Goal: Information Seeking & Learning: Learn about a topic

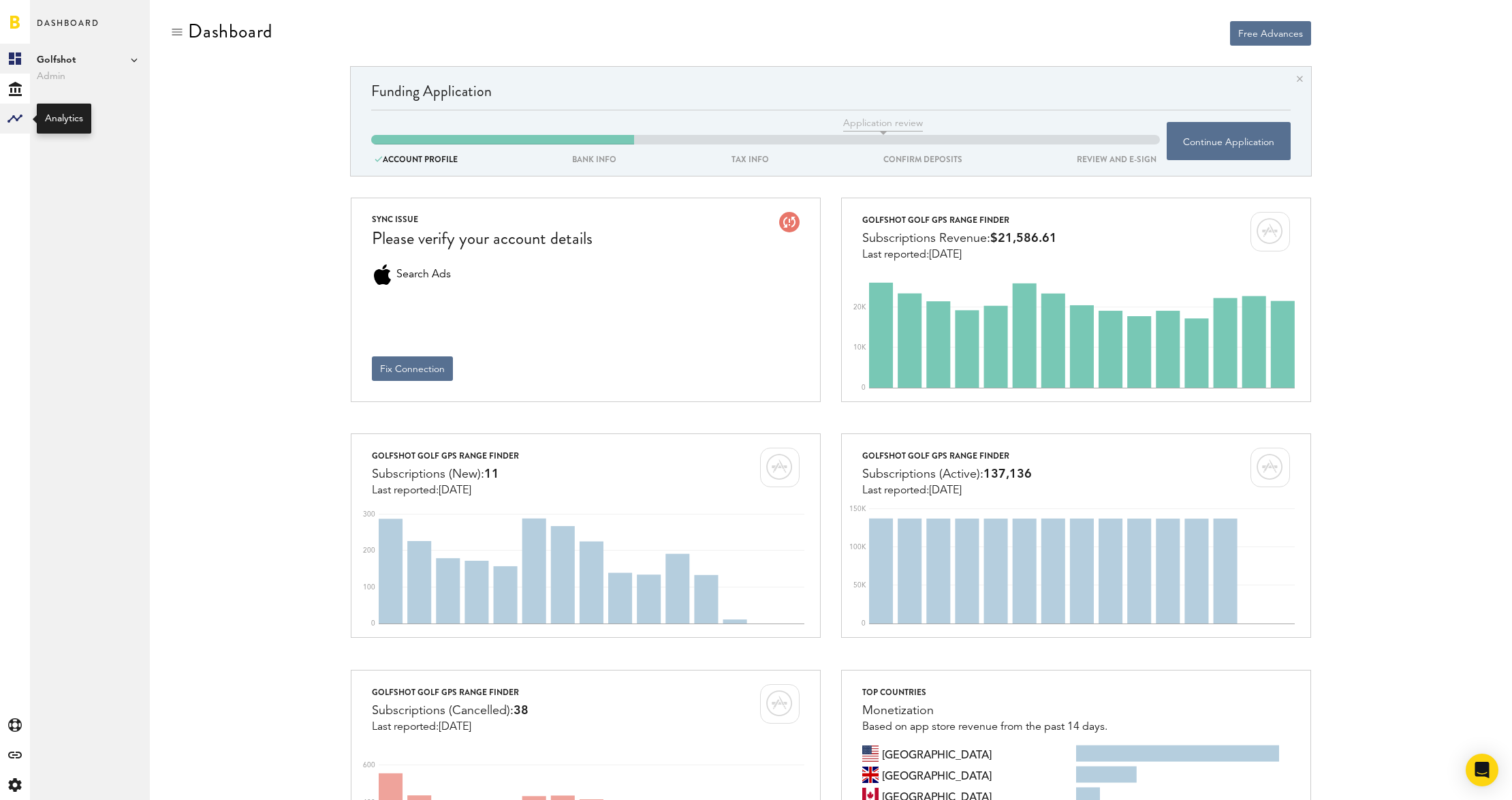
click at [14, 112] on rect at bounding box center [14, 118] width 16 height 16
click at [80, 57] on link "Monetization" at bounding box center [89, 58] width 119 height 30
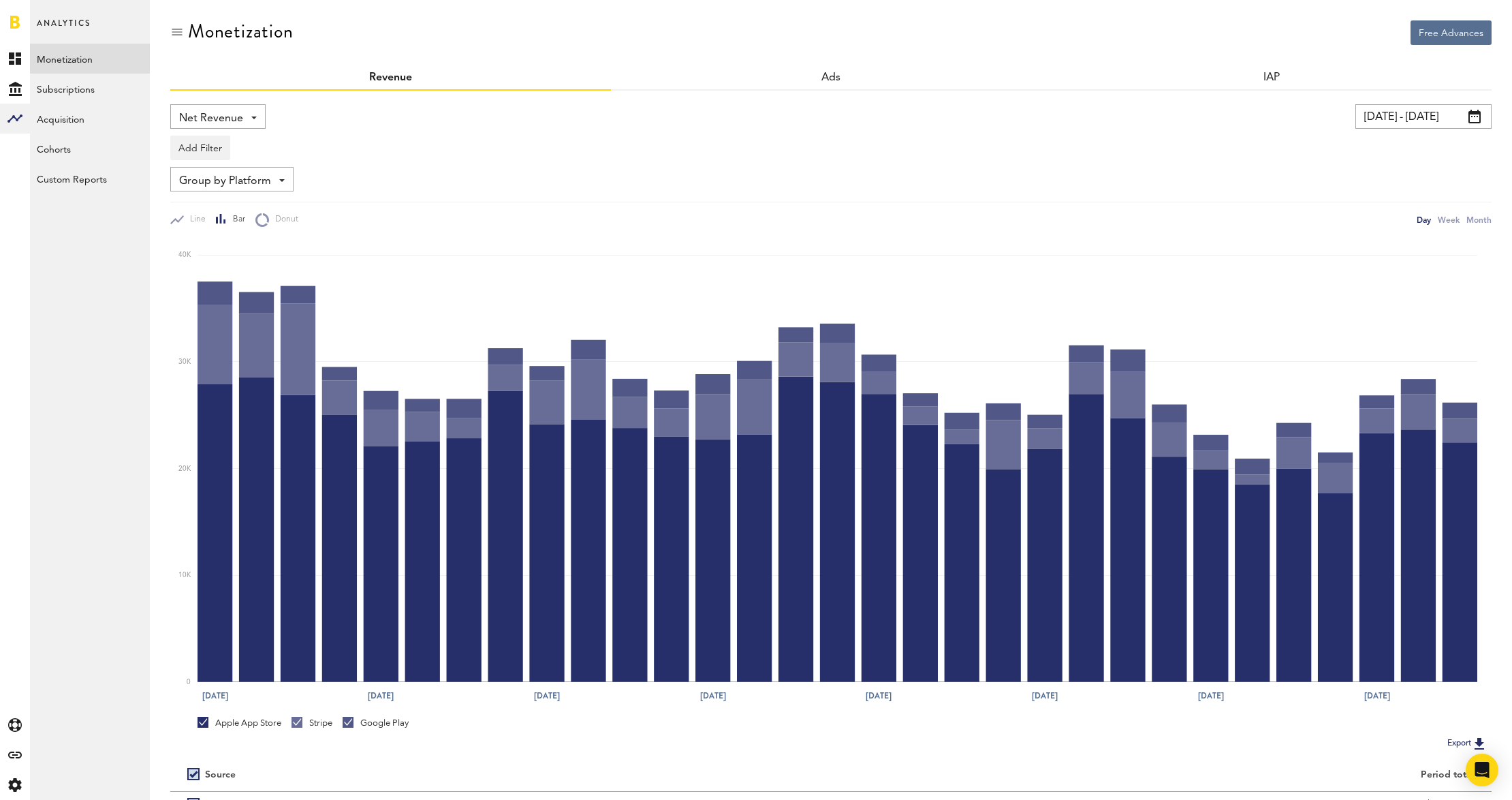
click at [255, 113] on div "Net Revenue Net Revenue Gross Revenue Profit" at bounding box center [217, 117] width 95 height 24
click at [241, 167] on span "Gross Revenue" at bounding box center [217, 173] width 68 height 24
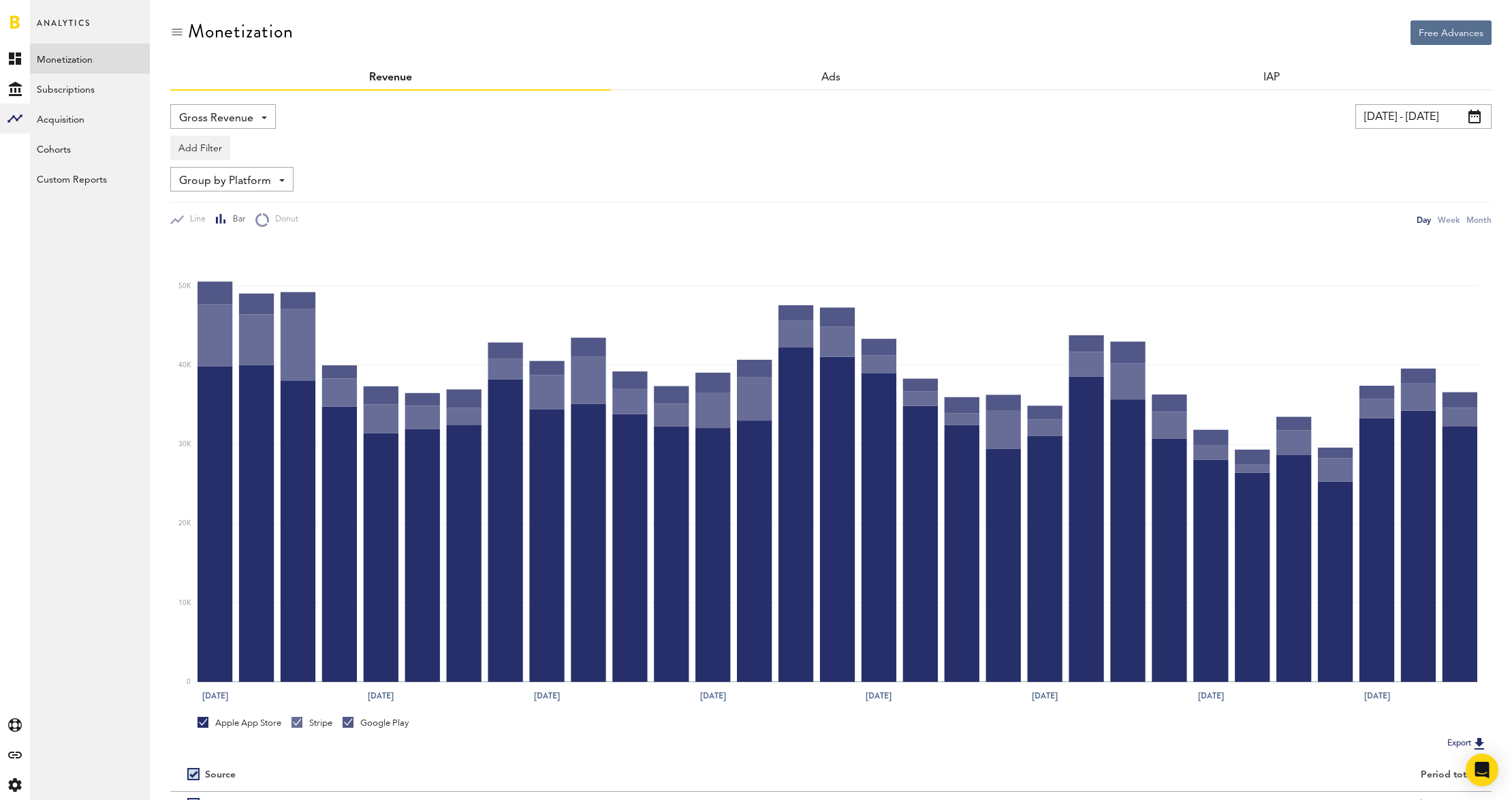
click at [1475, 110] on span at bounding box center [1474, 117] width 12 height 13
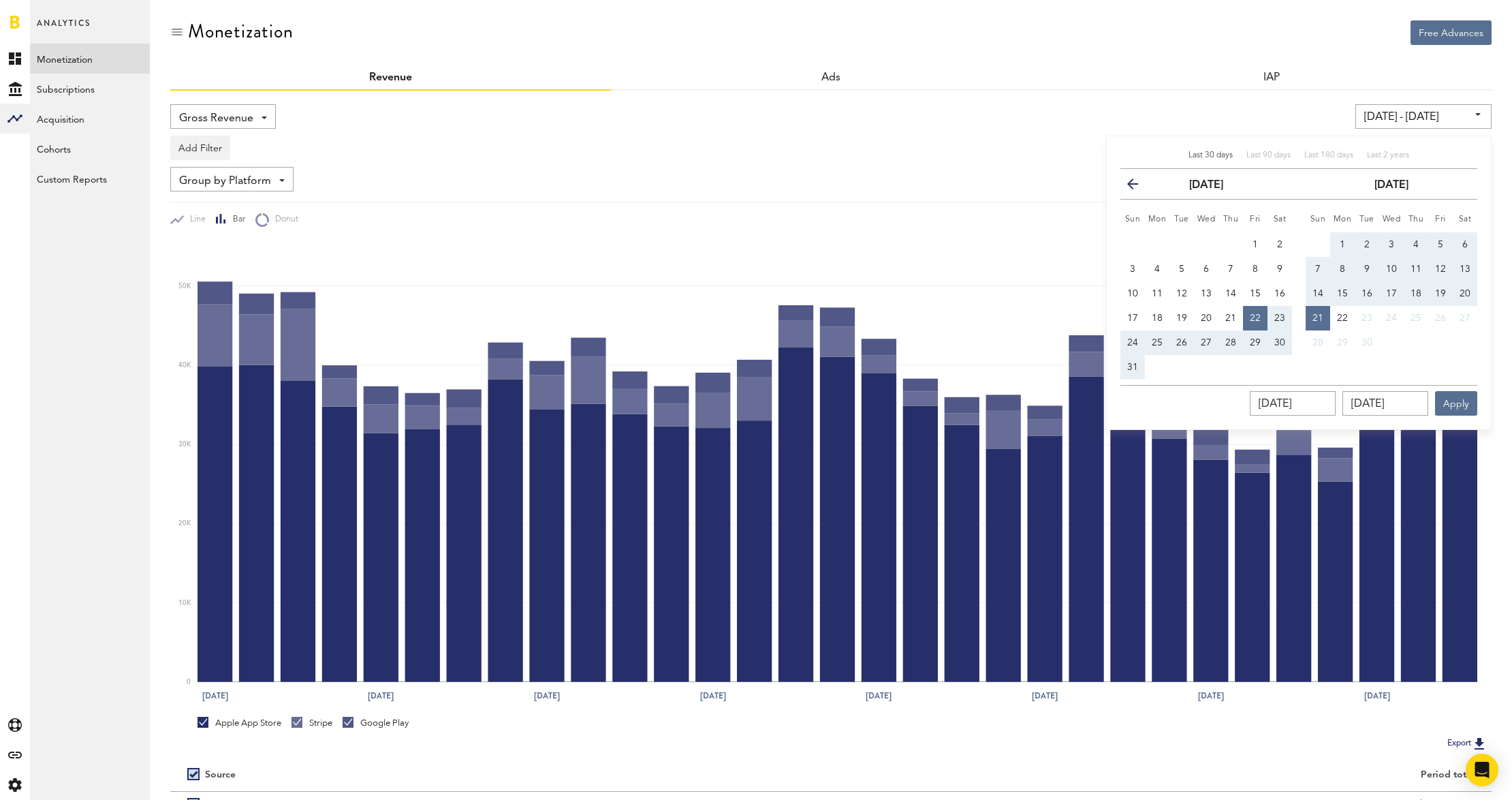
click at [1126, 186] on button "previous" at bounding box center [1138, 184] width 24 height 19
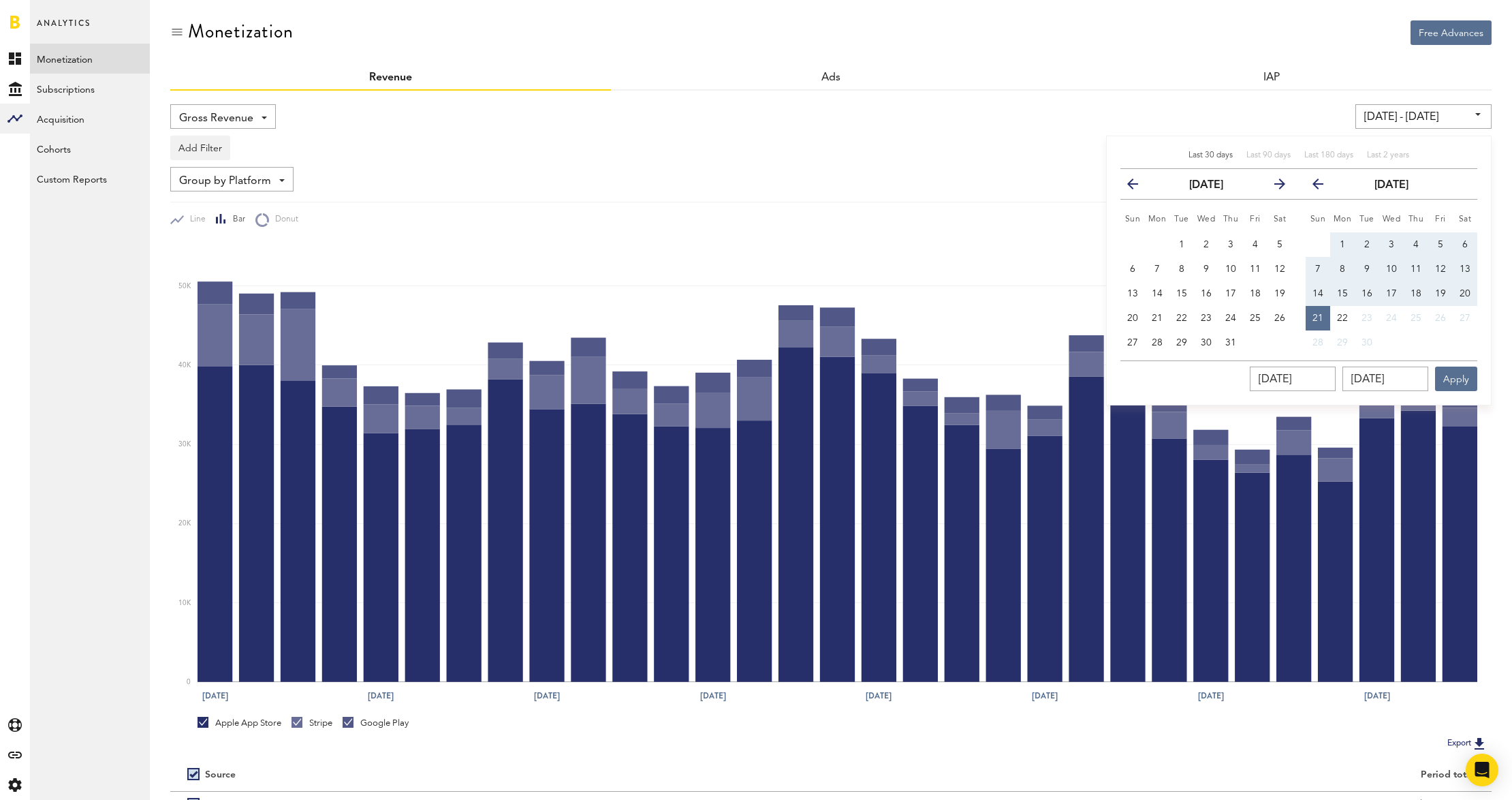
click at [1126, 186] on button "previous" at bounding box center [1138, 184] width 24 height 19
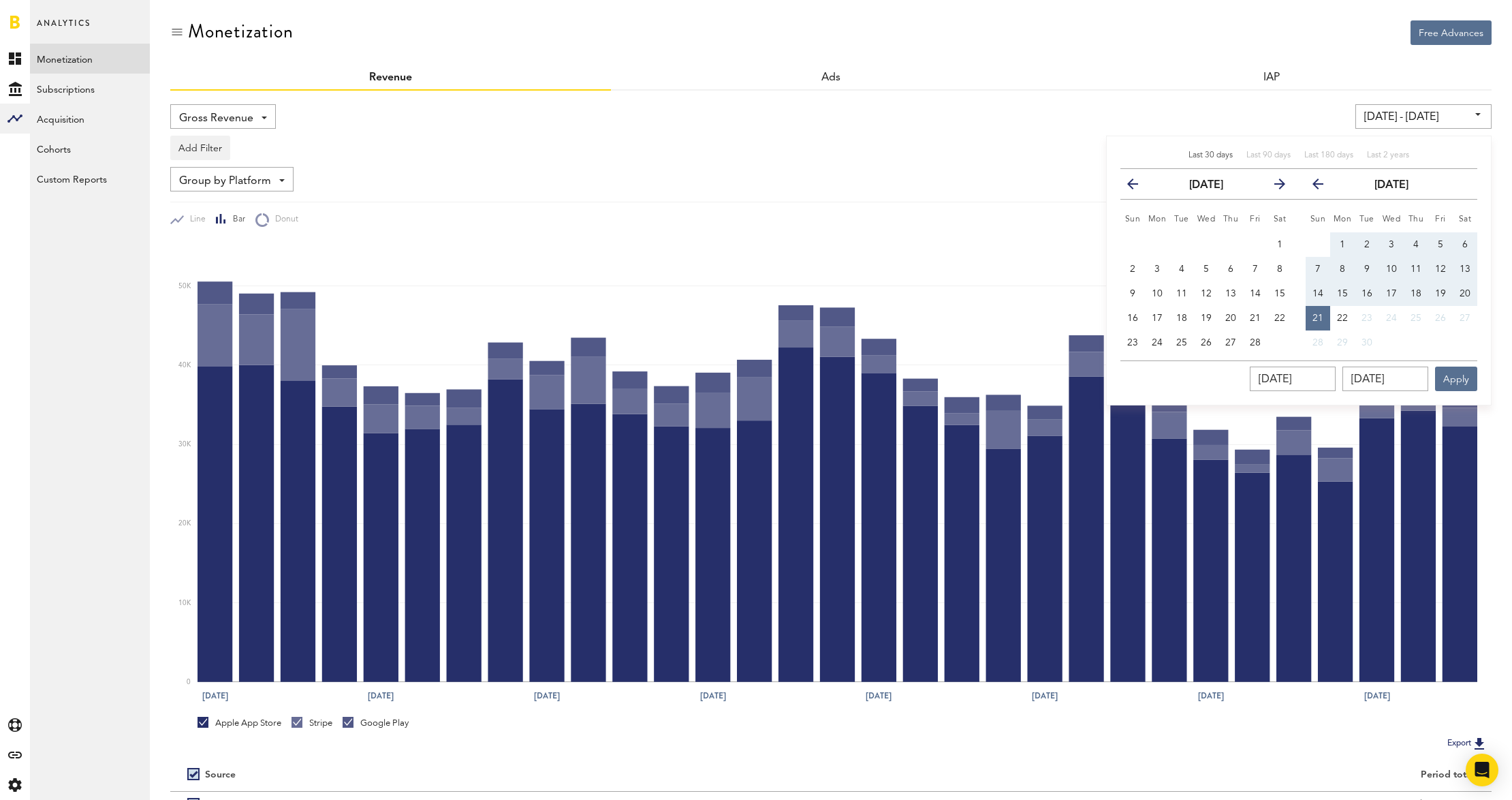
click at [1126, 186] on button "previous" at bounding box center [1138, 184] width 24 height 19
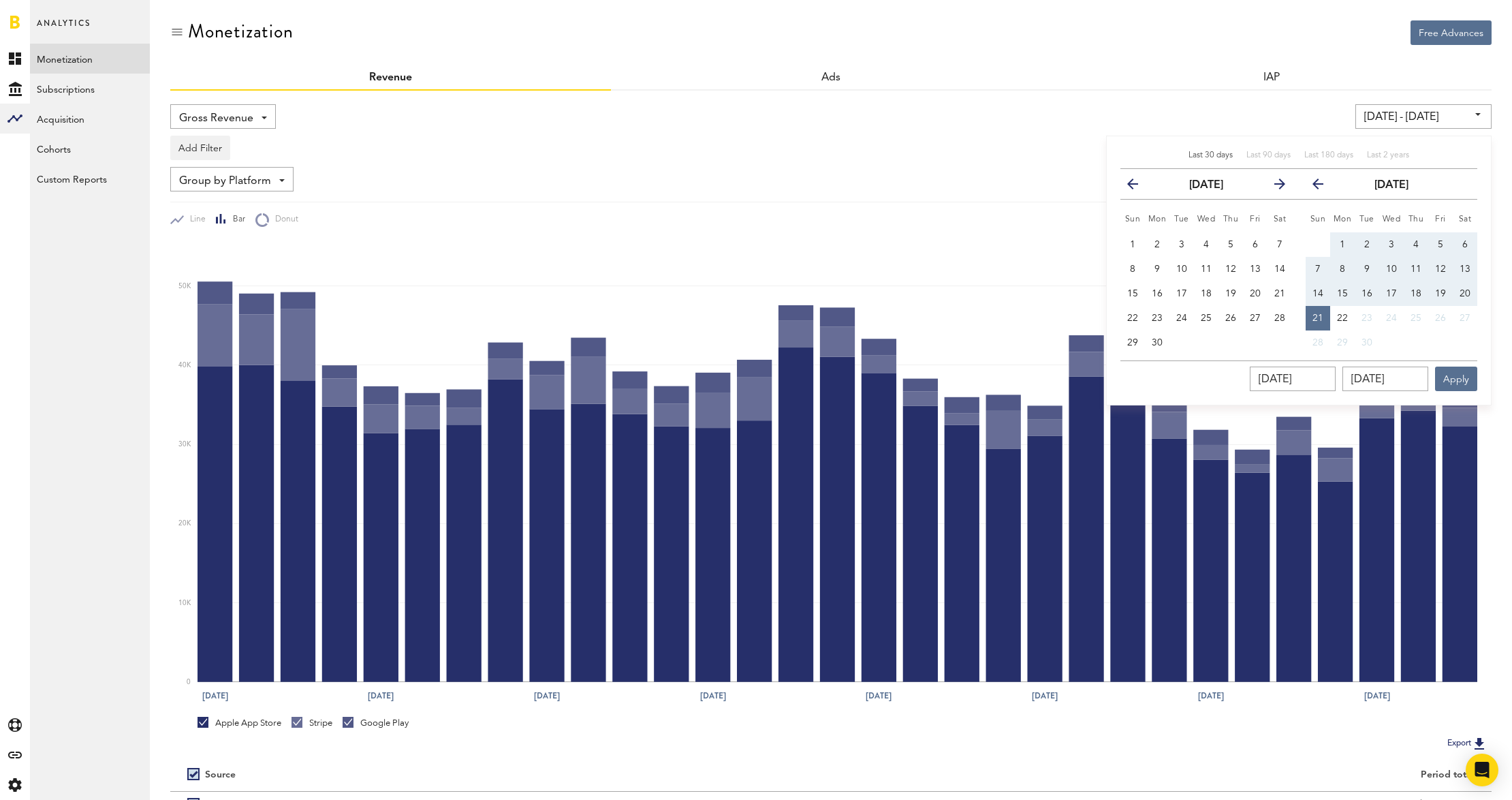
click at [1126, 186] on button "previous" at bounding box center [1138, 184] width 24 height 19
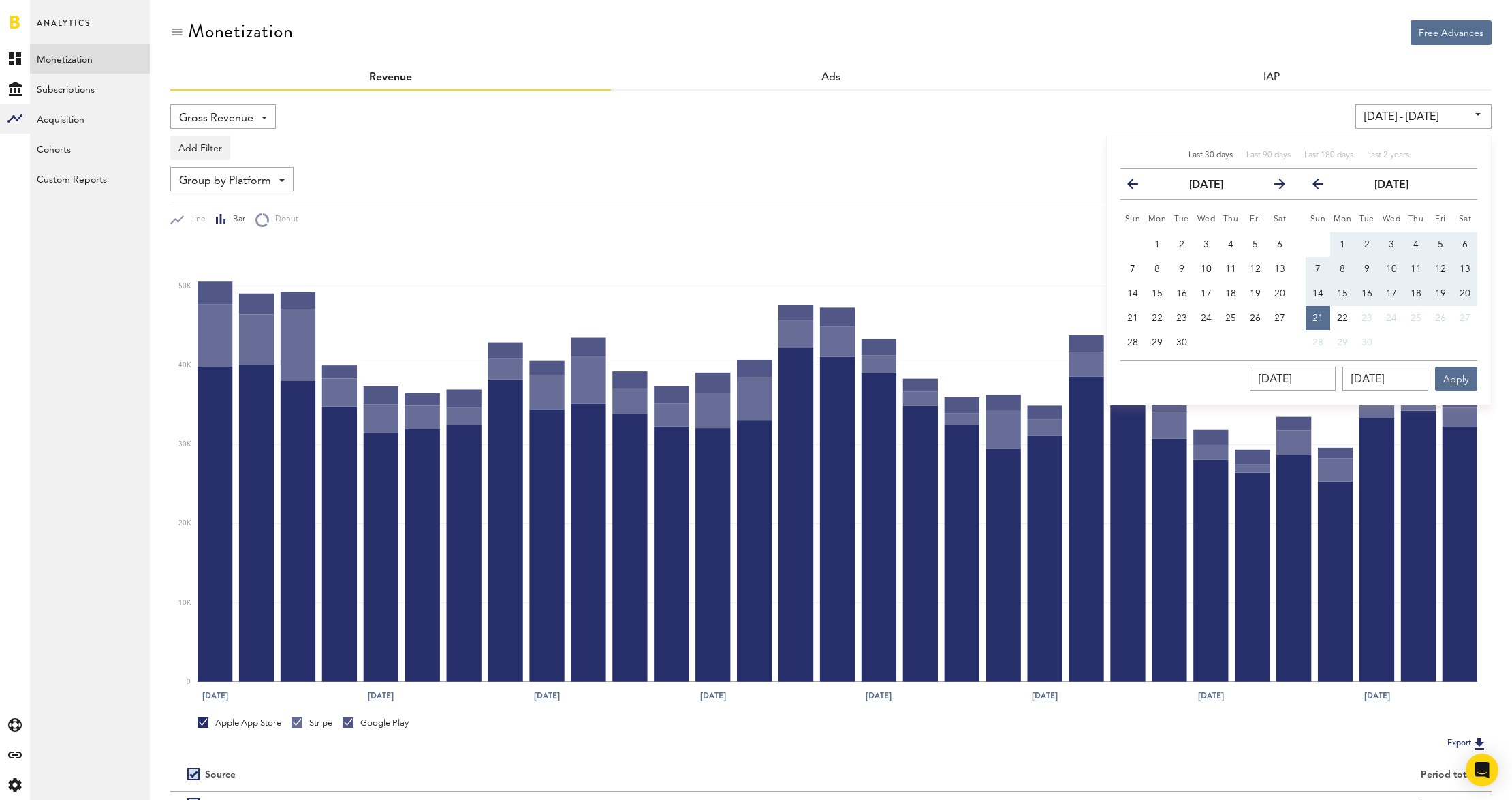
click at [1126, 186] on button "previous" at bounding box center [1138, 184] width 24 height 19
click at [1156, 240] on span "1" at bounding box center [1157, 245] width 6 height 9
type input "[DATE] - [DATE]"
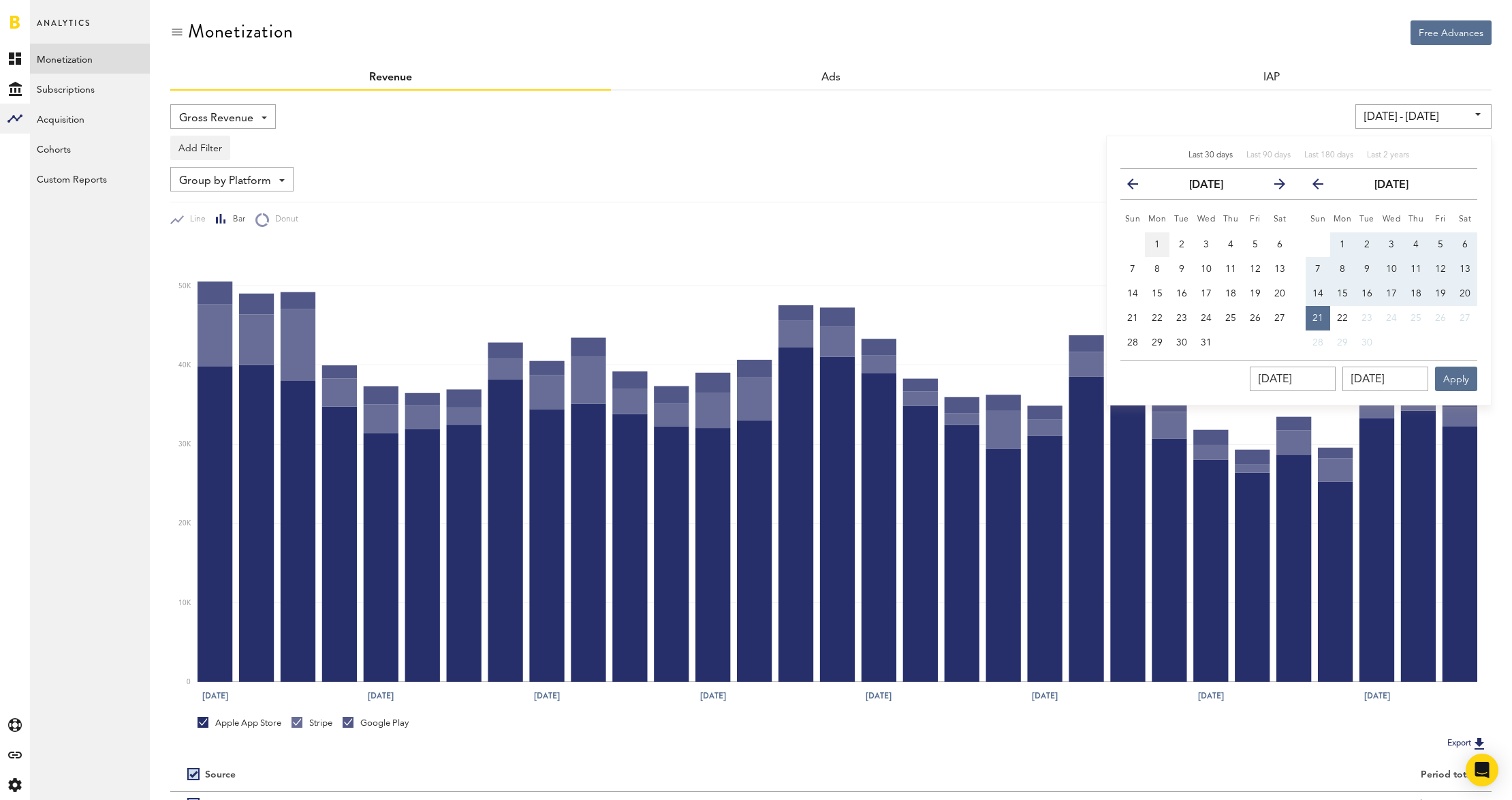
type input "[DATE]"
click at [1395, 376] on input "[DATE]" at bounding box center [1385, 379] width 86 height 24
drag, startPoint x: 1369, startPoint y: 381, endPoint x: 1352, endPoint y: 376, distance: 17.7
click at [1358, 380] on input "[DATE]" at bounding box center [1385, 379] width 86 height 24
type input "10/12/024_"
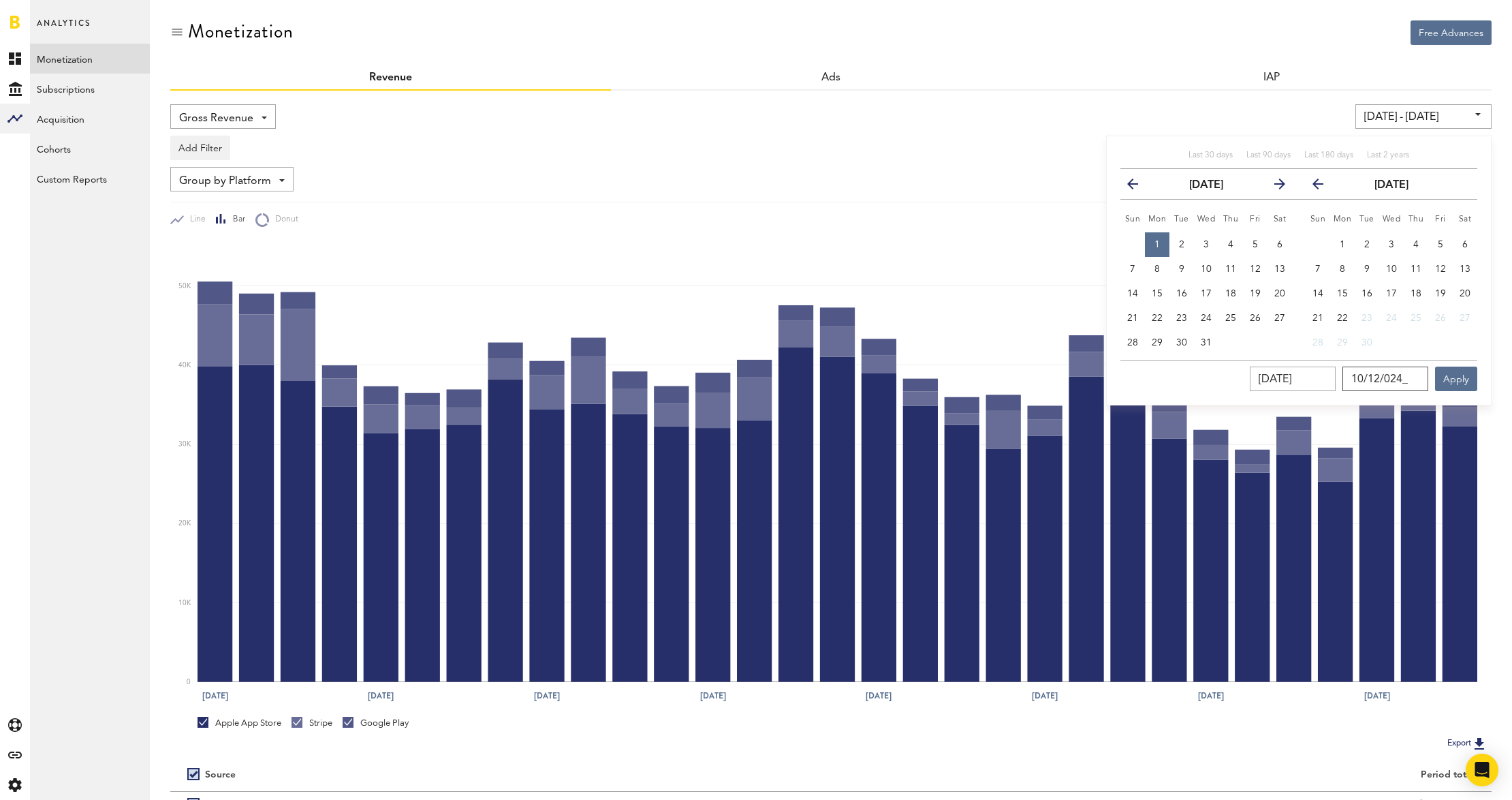
type input "[DATE] - [DATE]"
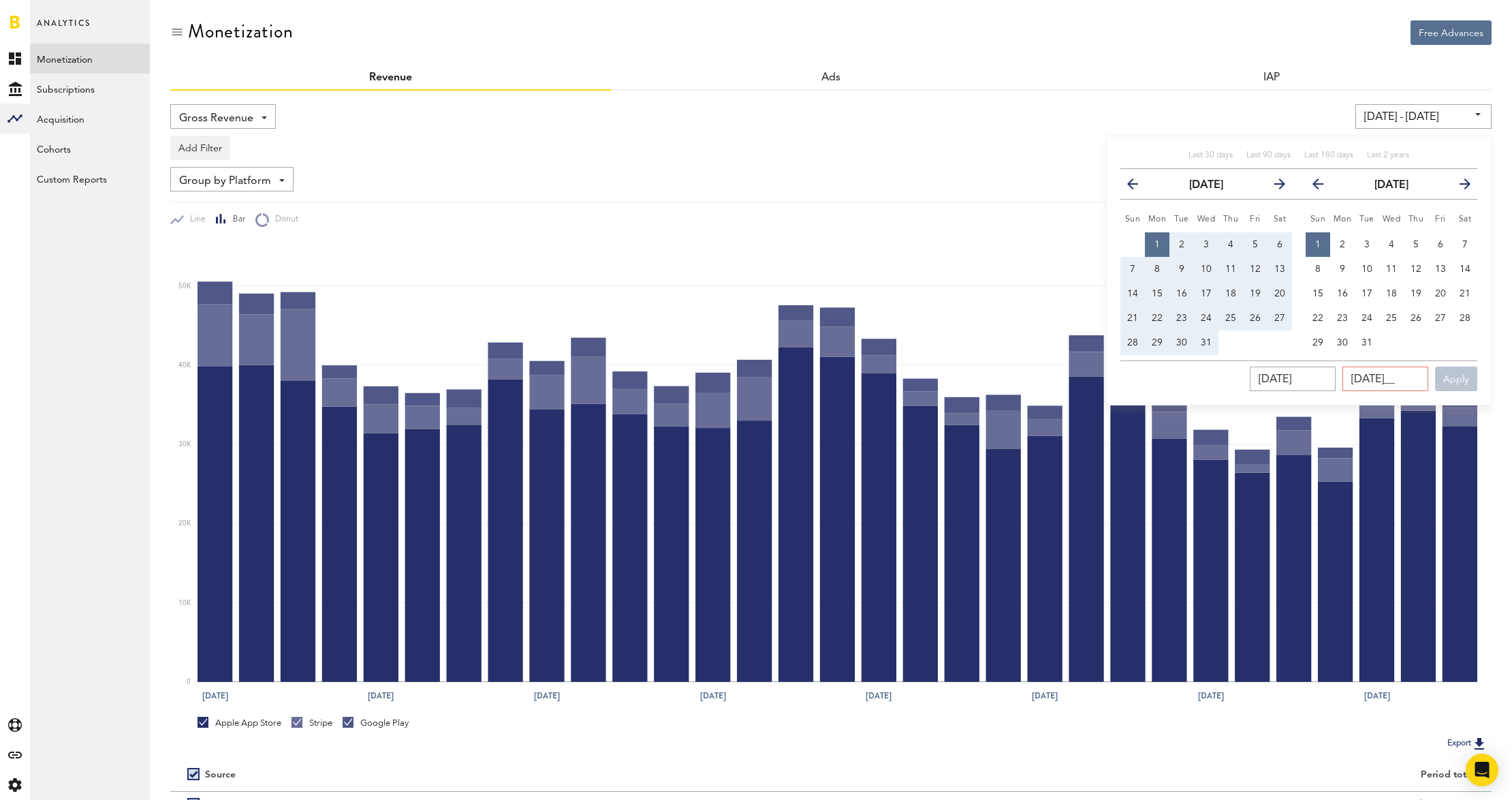
type input "12/32/024_"
type input "[DATE] - [DATE]"
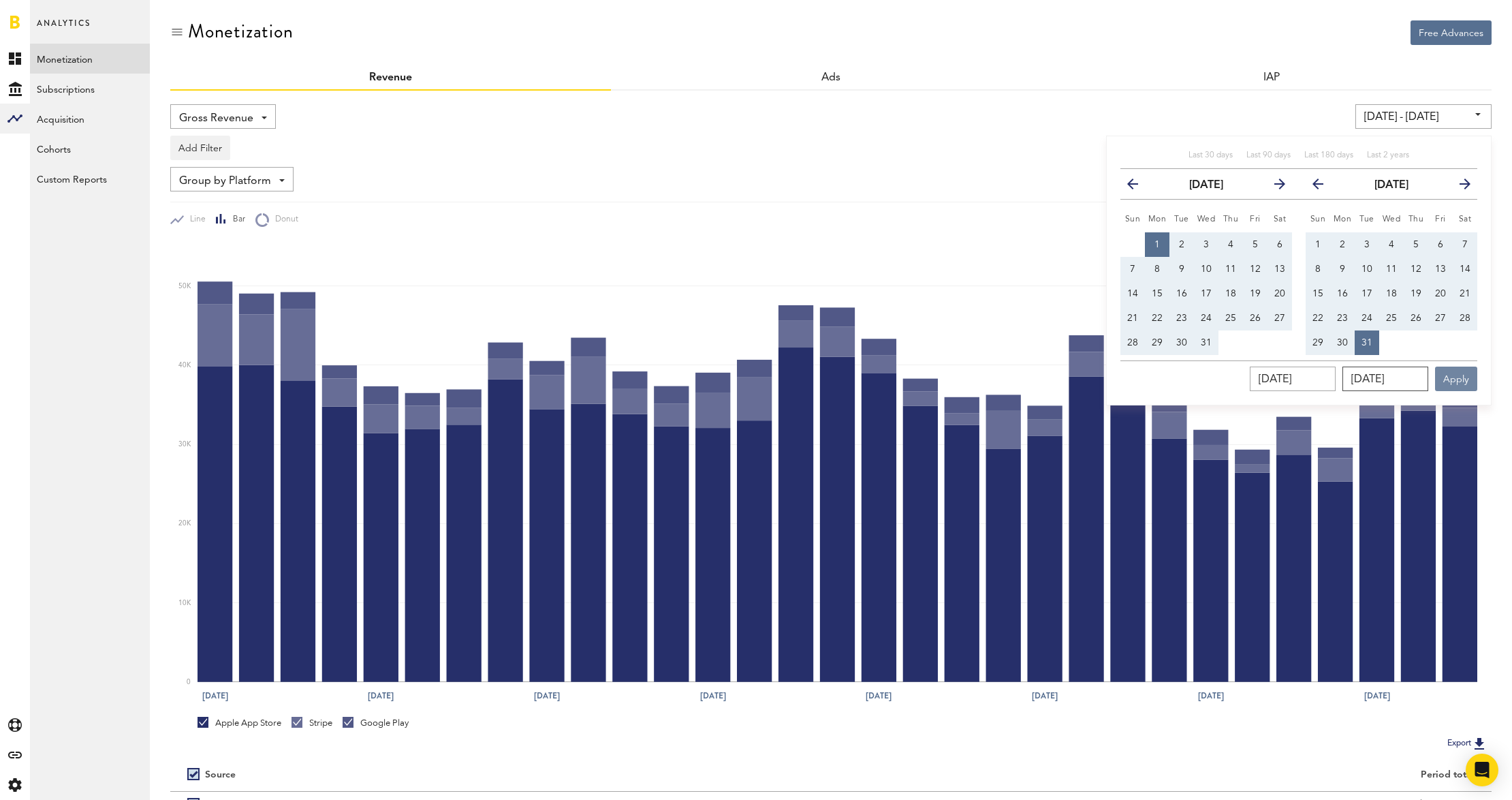
type input "[DATE]"
click at [1458, 375] on button "Apply" at bounding box center [1456, 379] width 42 height 24
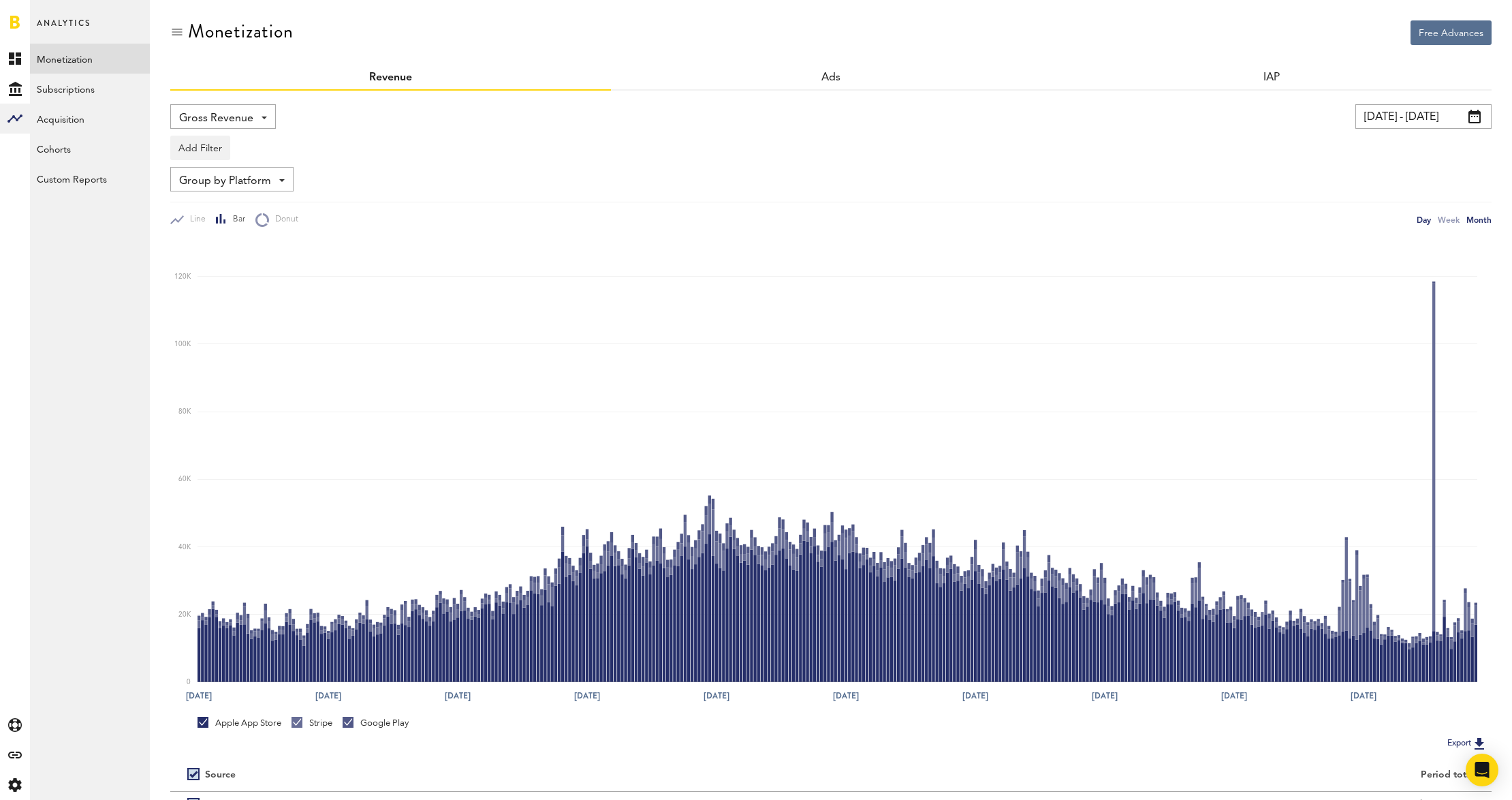
click at [1484, 218] on div "Month" at bounding box center [1479, 219] width 25 height 14
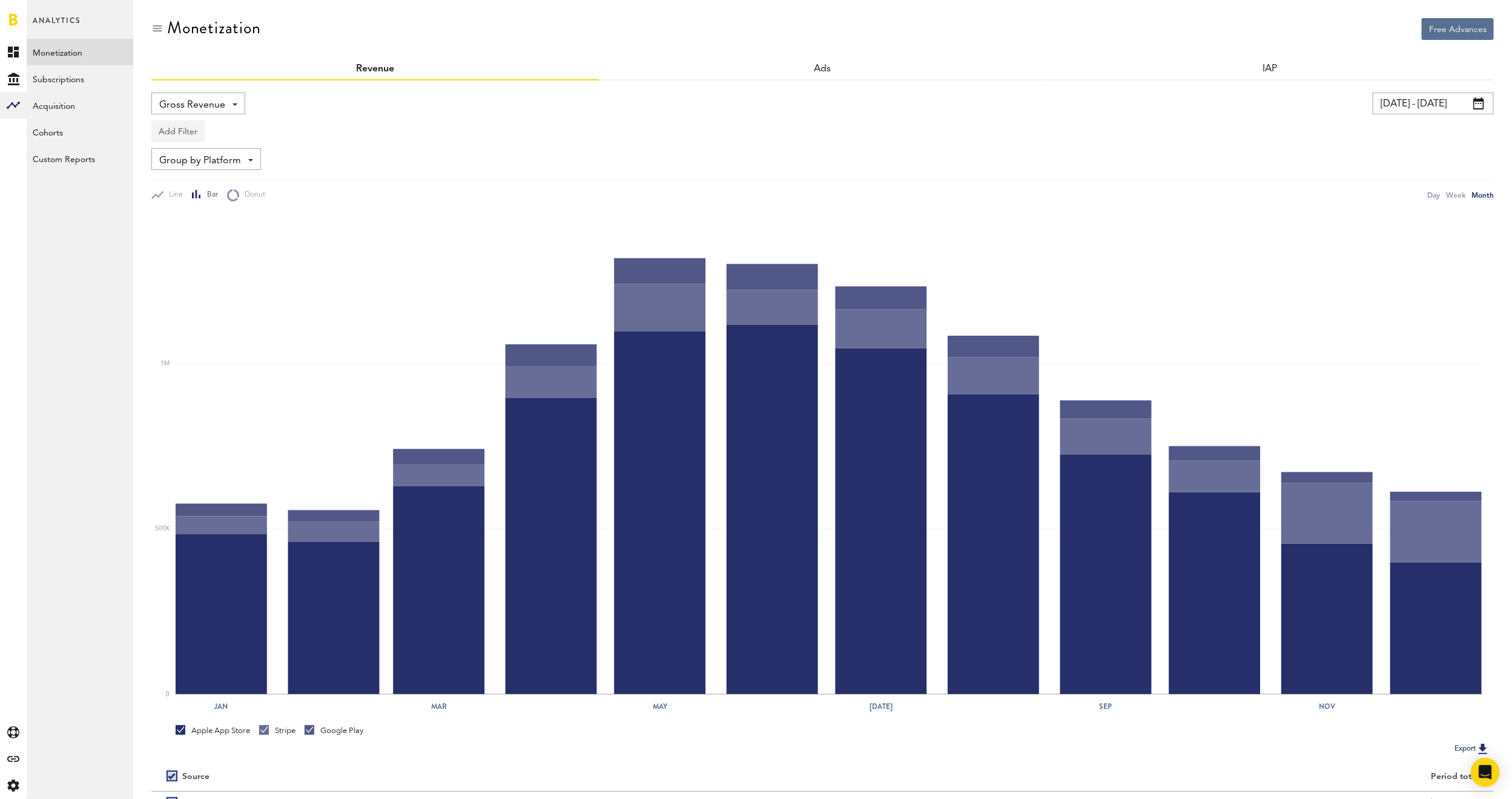
click at [183, 135] on button "Add Filter" at bounding box center [178, 131] width 54 height 22
click at [197, 164] on li "Platforms" at bounding box center [197, 163] width 77 height 22
click at [235, 137] on div "Platforms - Apple App Store Google Play Stripe" at bounding box center [201, 132] width 97 height 22
click at [229, 156] on span "Apple App Store" at bounding box center [209, 160] width 93 height 21
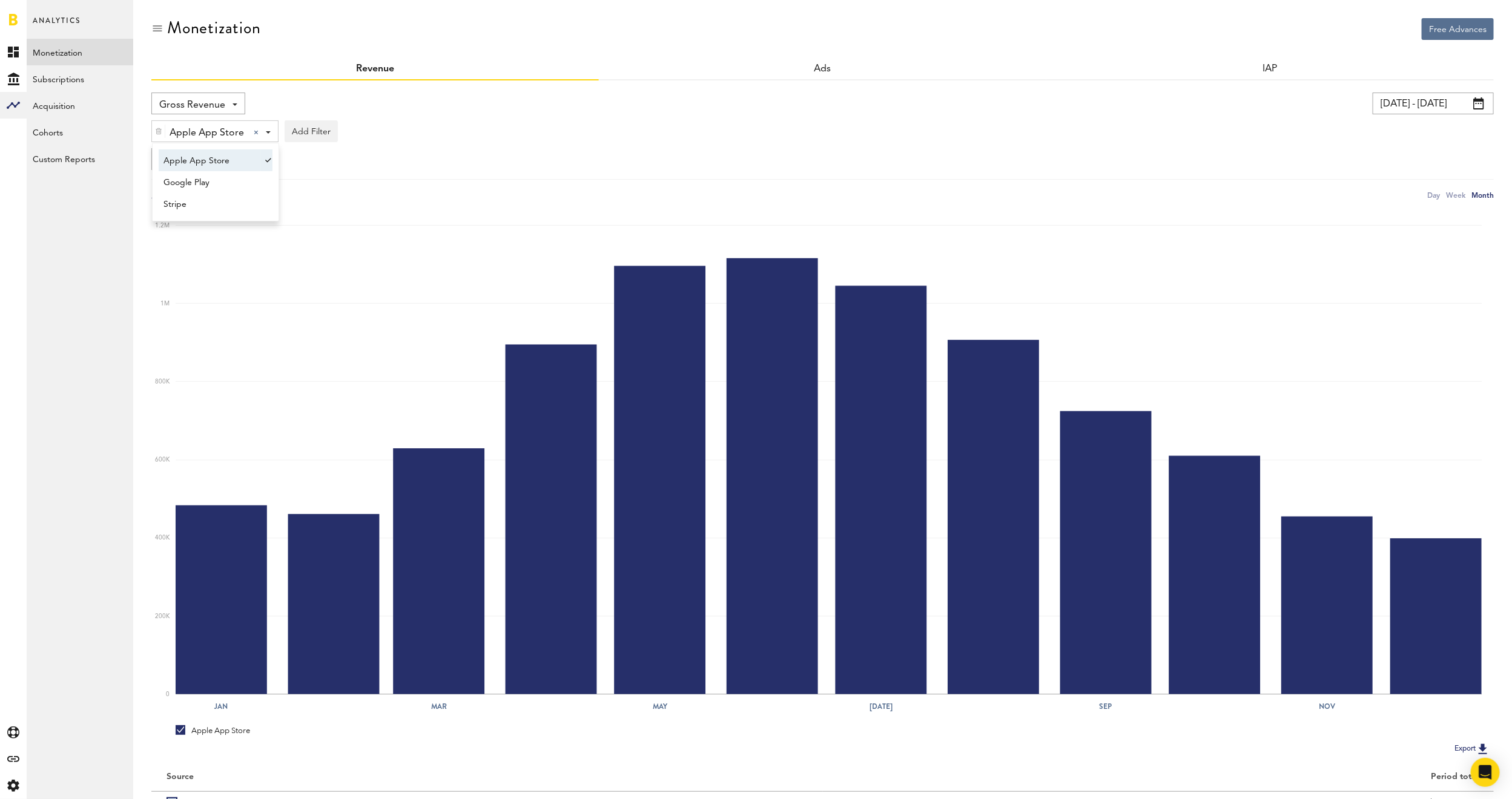
click at [420, 125] on div "Apple App Store Apple App Store Apple App Store Google Play Stripe Add Filter P…" at bounding box center [822, 128] width 1342 height 28
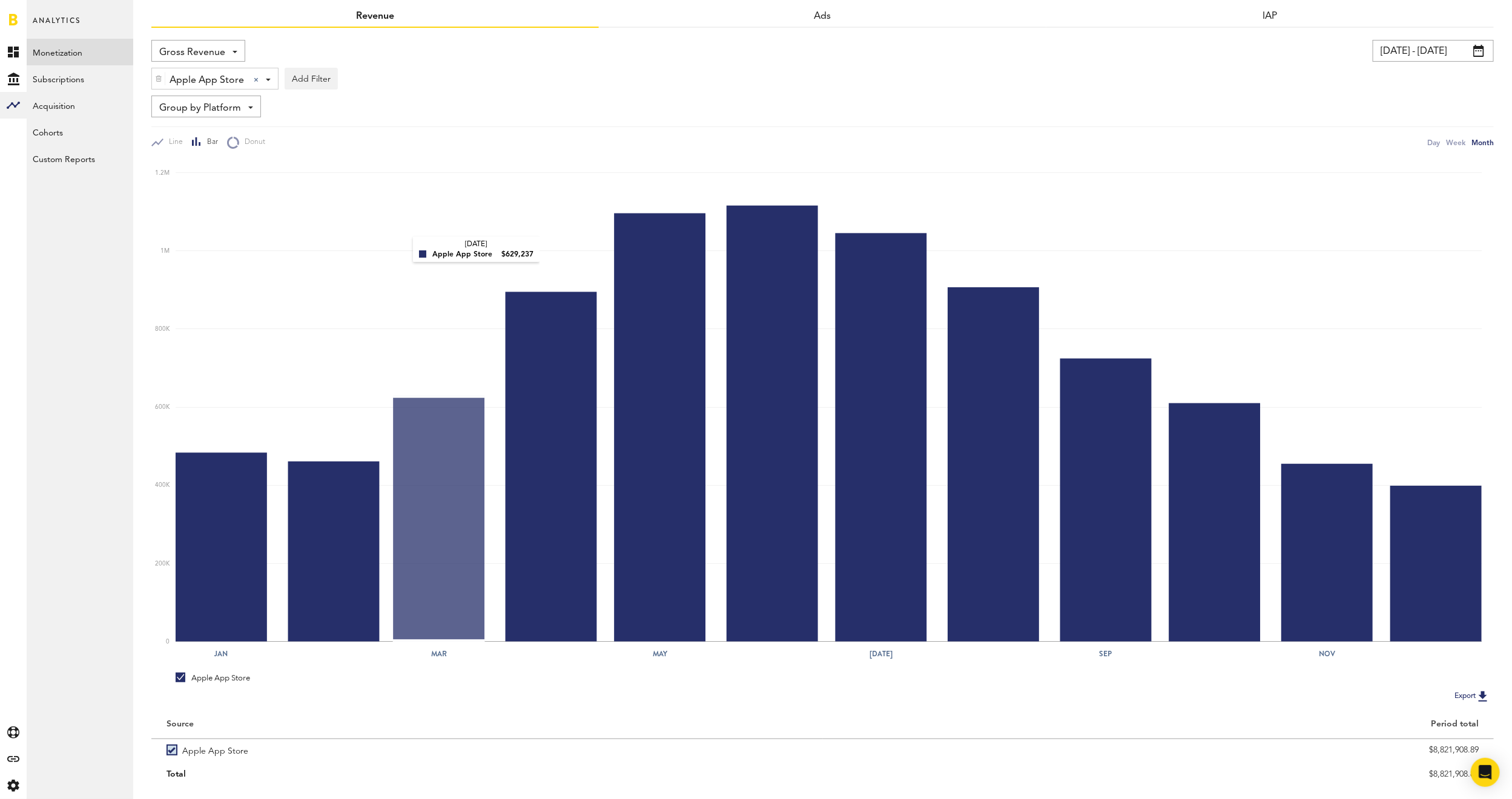
scroll to position [80, 0]
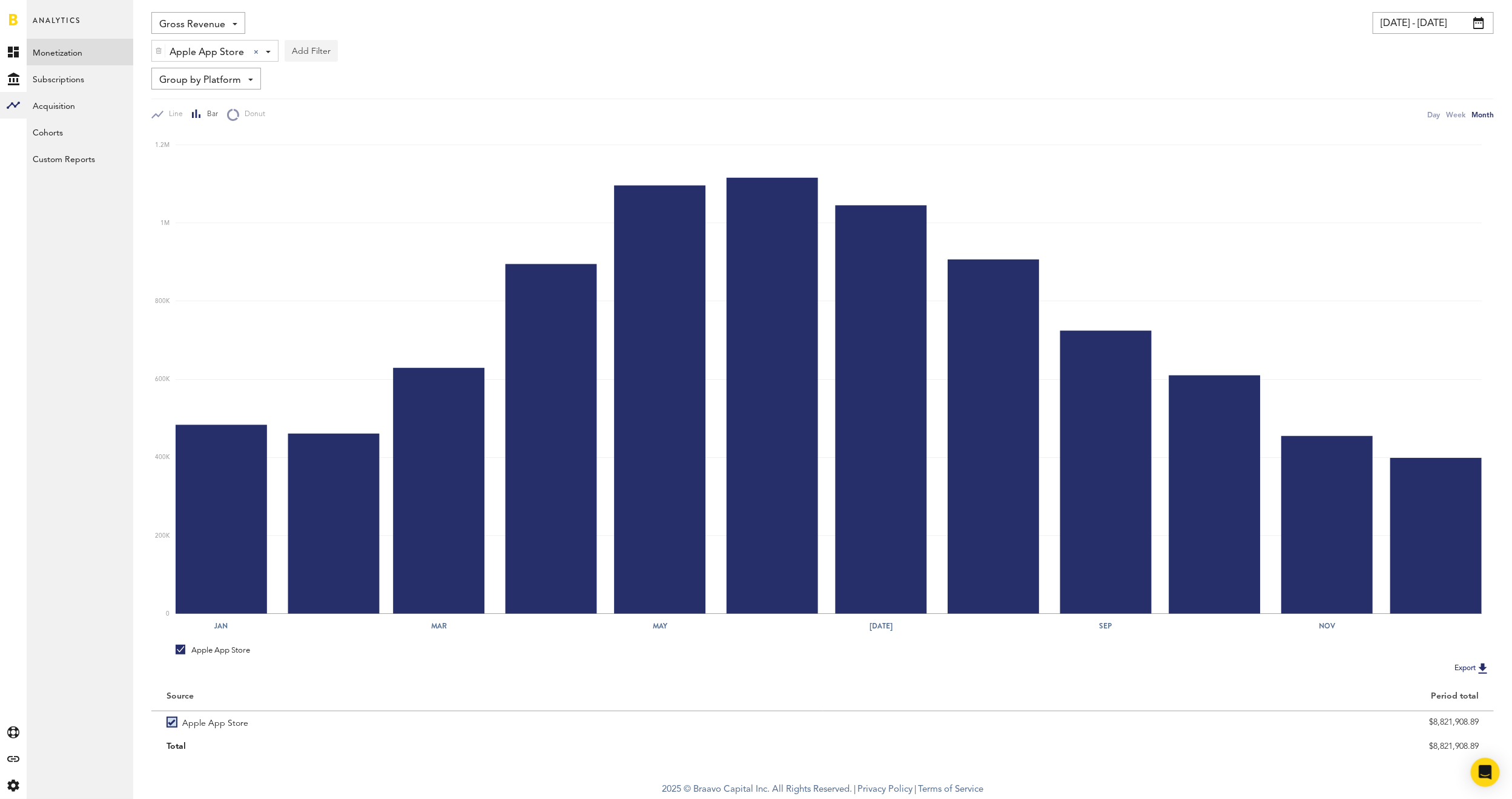
click at [291, 49] on button "Add Filter" at bounding box center [311, 51] width 54 height 22
click at [310, 104] on li "Apps" at bounding box center [329, 104] width 77 height 22
click at [369, 48] on div "Apps - All Active Inactive CoachNow: Sports Coaching App Golfshot Golf GPS Rang…" at bounding box center [334, 52] width 97 height 22
click at [376, 120] on span "Golfshot Golf GPS Range finder" at bounding box center [381, 110] width 130 height 21
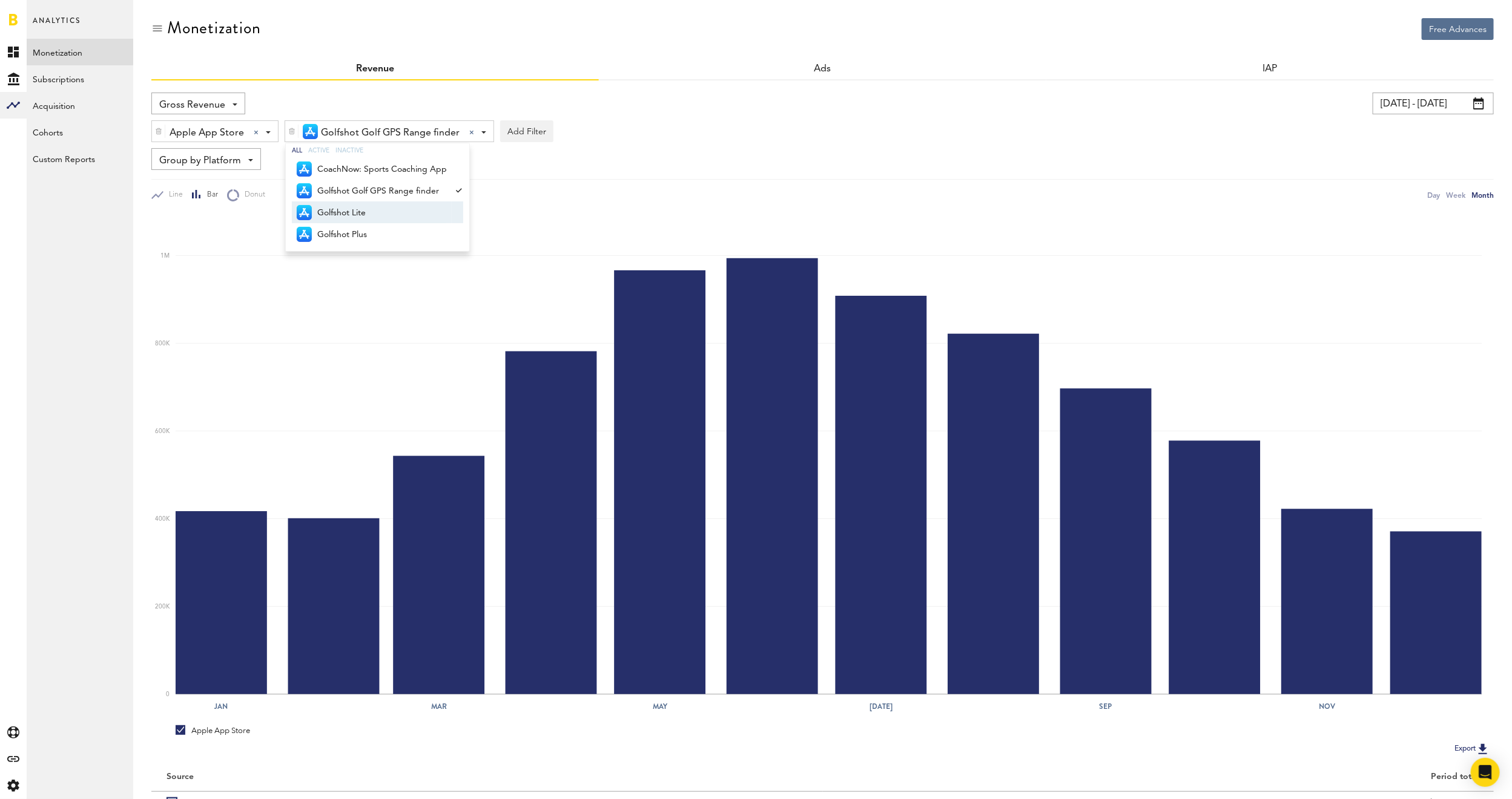
click at [365, 212] on span "Golfshot Lite" at bounding box center [381, 213] width 130 height 21
click at [362, 240] on span "Golfshot Plus" at bounding box center [381, 235] width 130 height 21
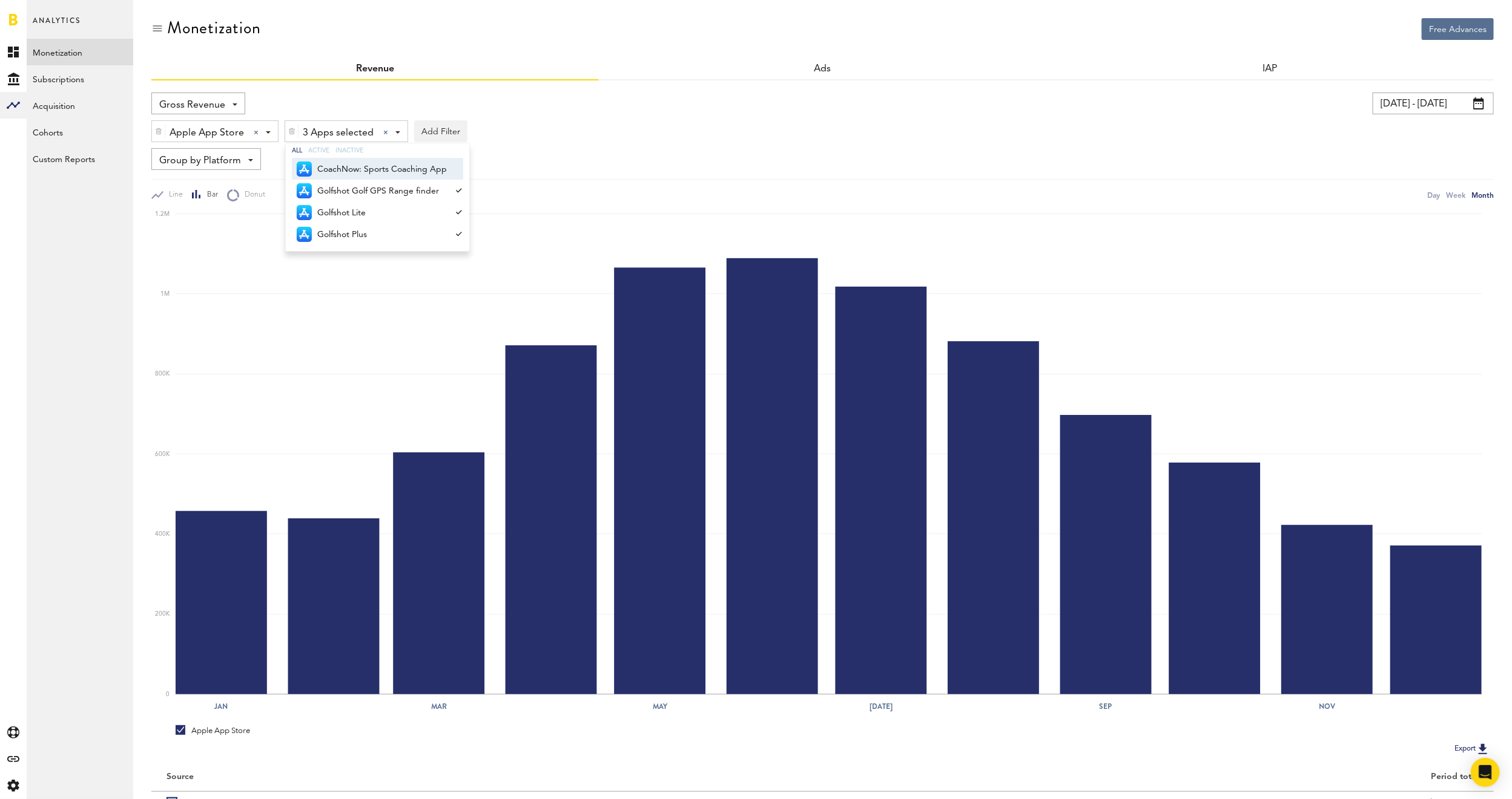
click at [564, 130] on div "Apple App Store Apple App Store Apple App Store Google Play Stripe 3 Apps selec…" at bounding box center [822, 128] width 1342 height 28
click at [580, 93] on div "Gross Revenue Net Revenue Gross Revenue Profit" at bounding box center [480, 104] width 657 height 22
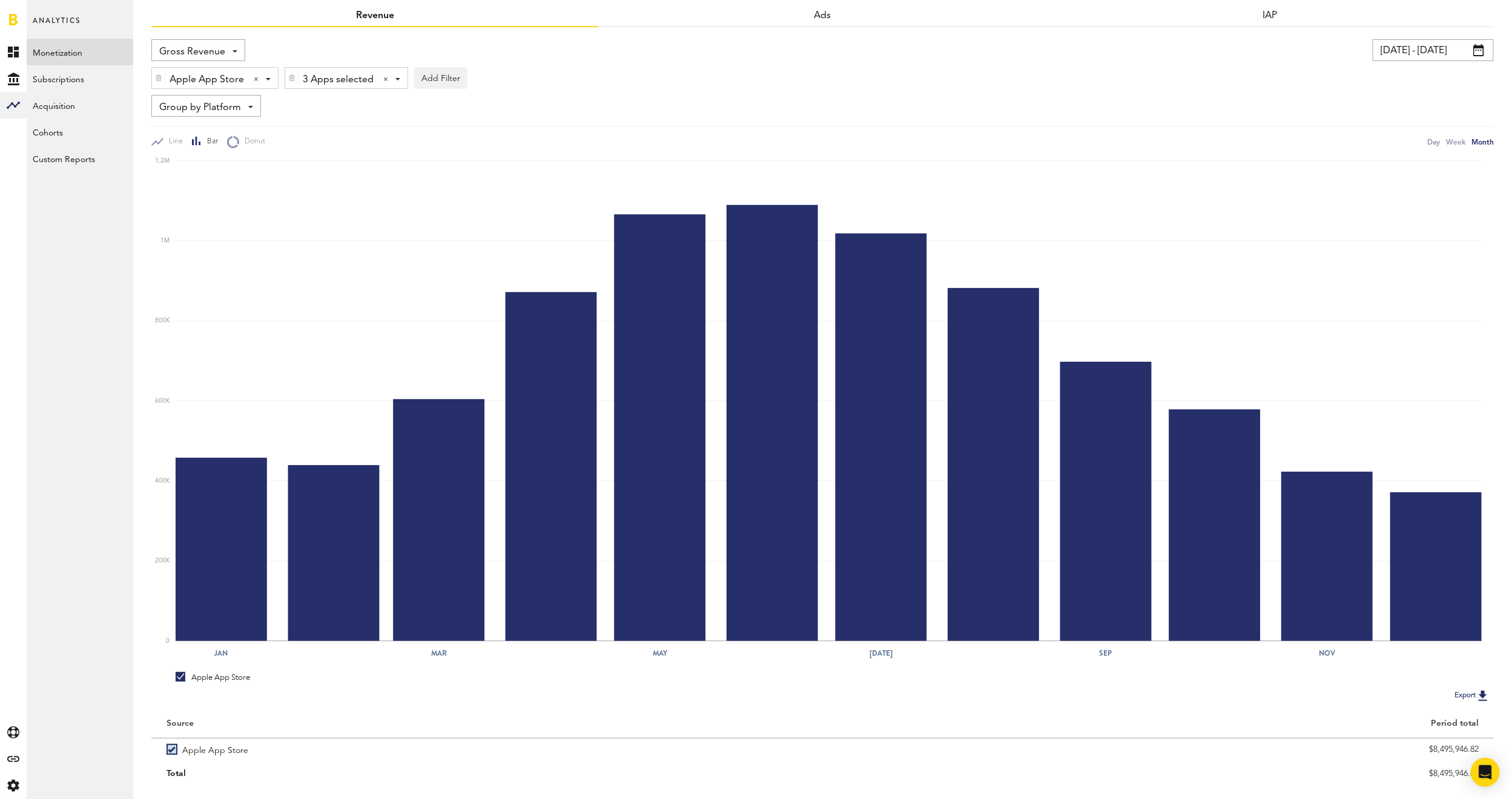
scroll to position [80, 0]
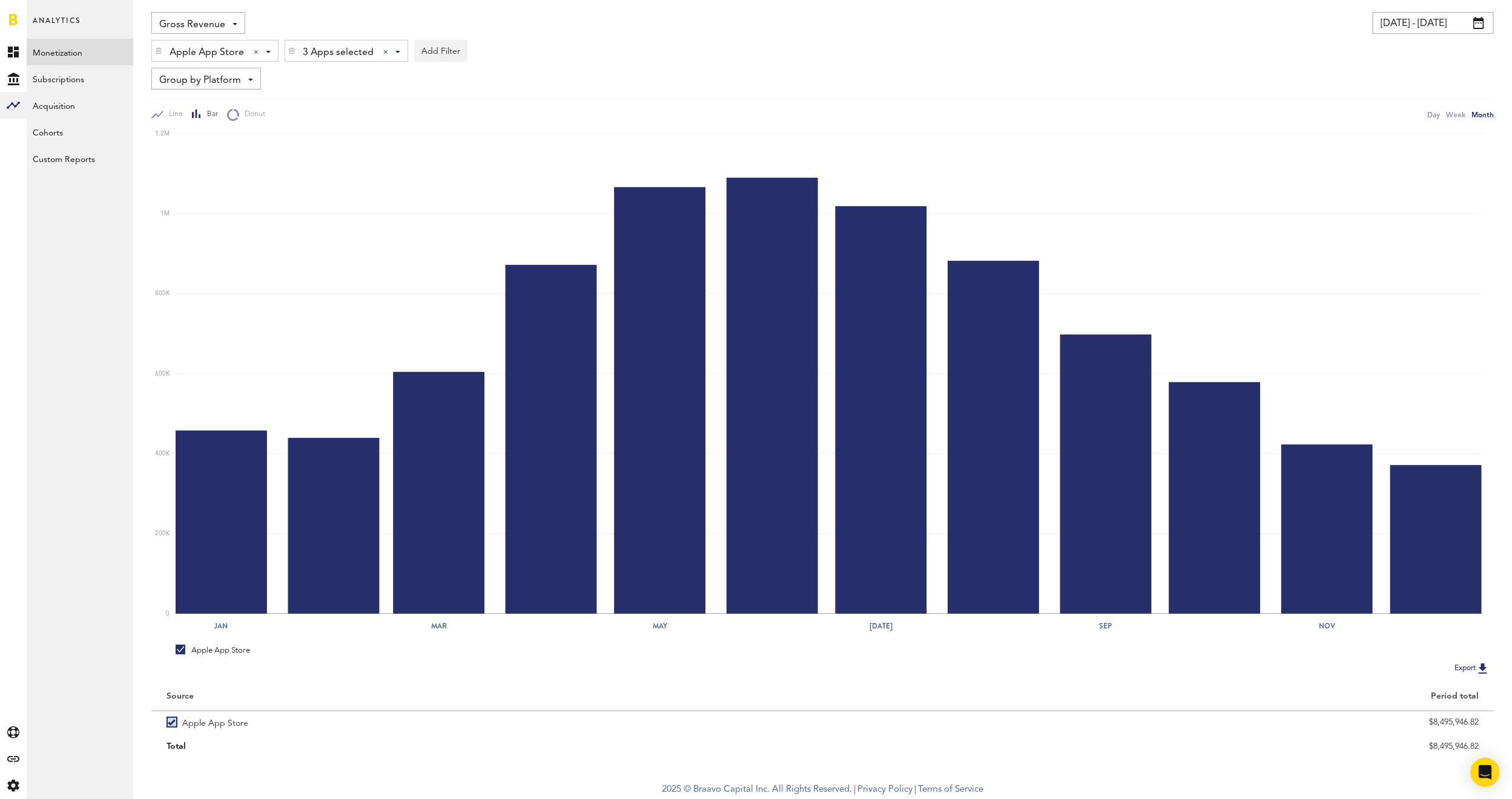
click at [382, 55] on div "3 Apps selected 3 Apps selected All Active Inactive CoachNow: Sports Coaching A…" at bounding box center [346, 52] width 122 height 22
click at [289, 49] on img at bounding box center [292, 51] width 8 height 8
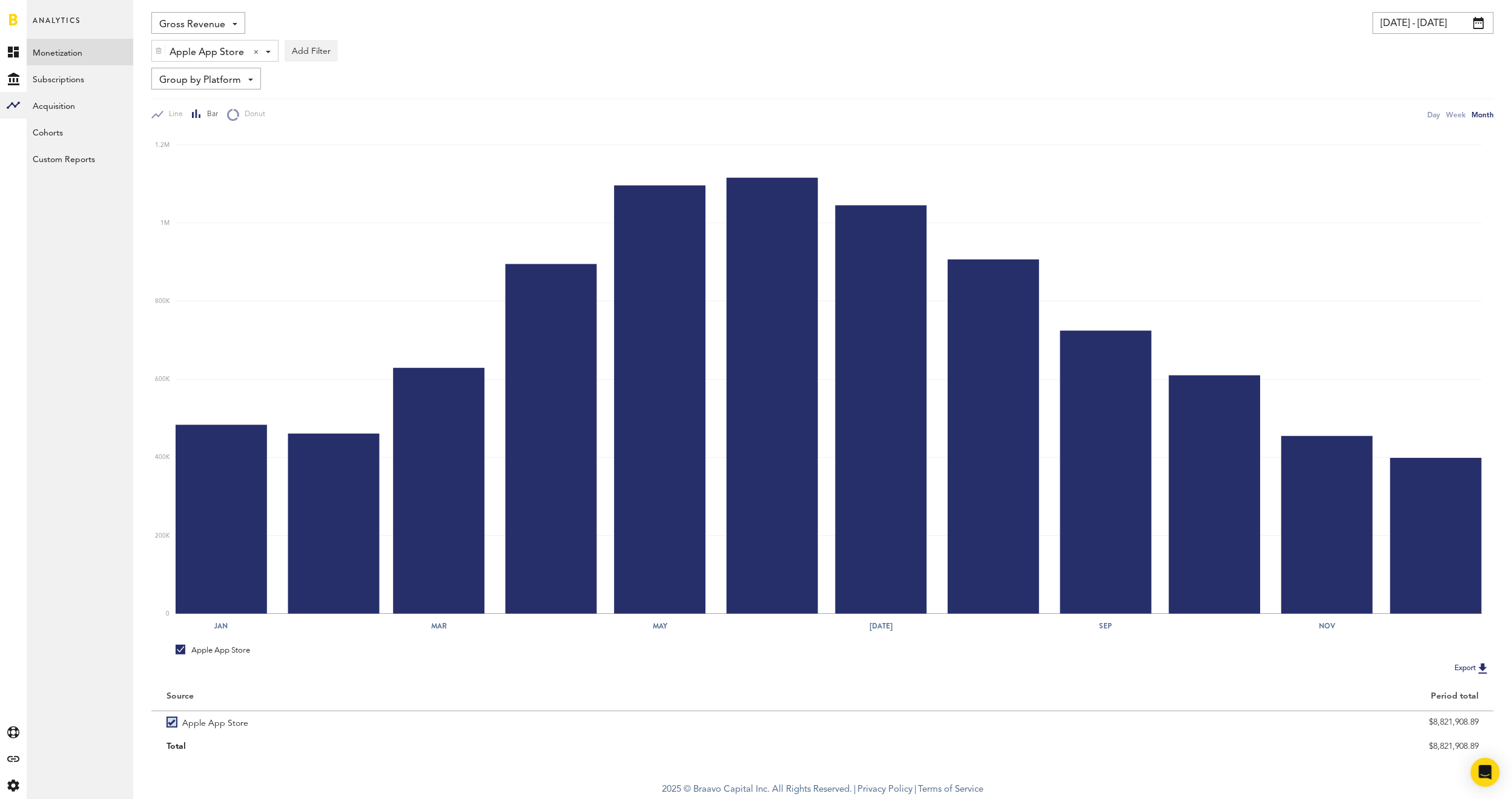
click at [271, 53] on div "Apple App Store Apple App Store Apple App Store Google Play Stripe" at bounding box center [215, 52] width 126 height 22
click at [232, 80] on span "Apple App Store" at bounding box center [209, 80] width 93 height 21
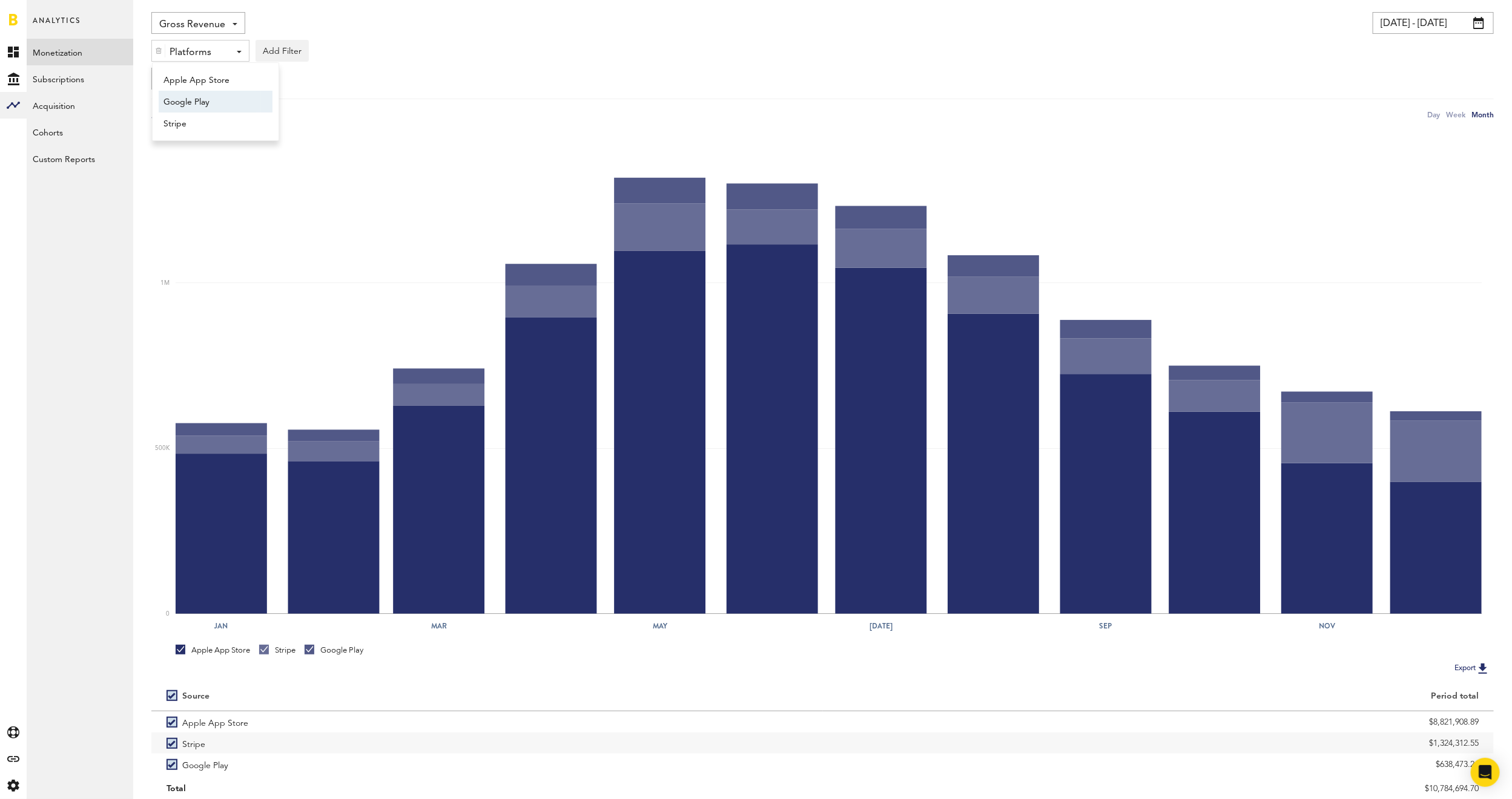
click at [225, 98] on span "Google Play" at bounding box center [209, 102] width 93 height 21
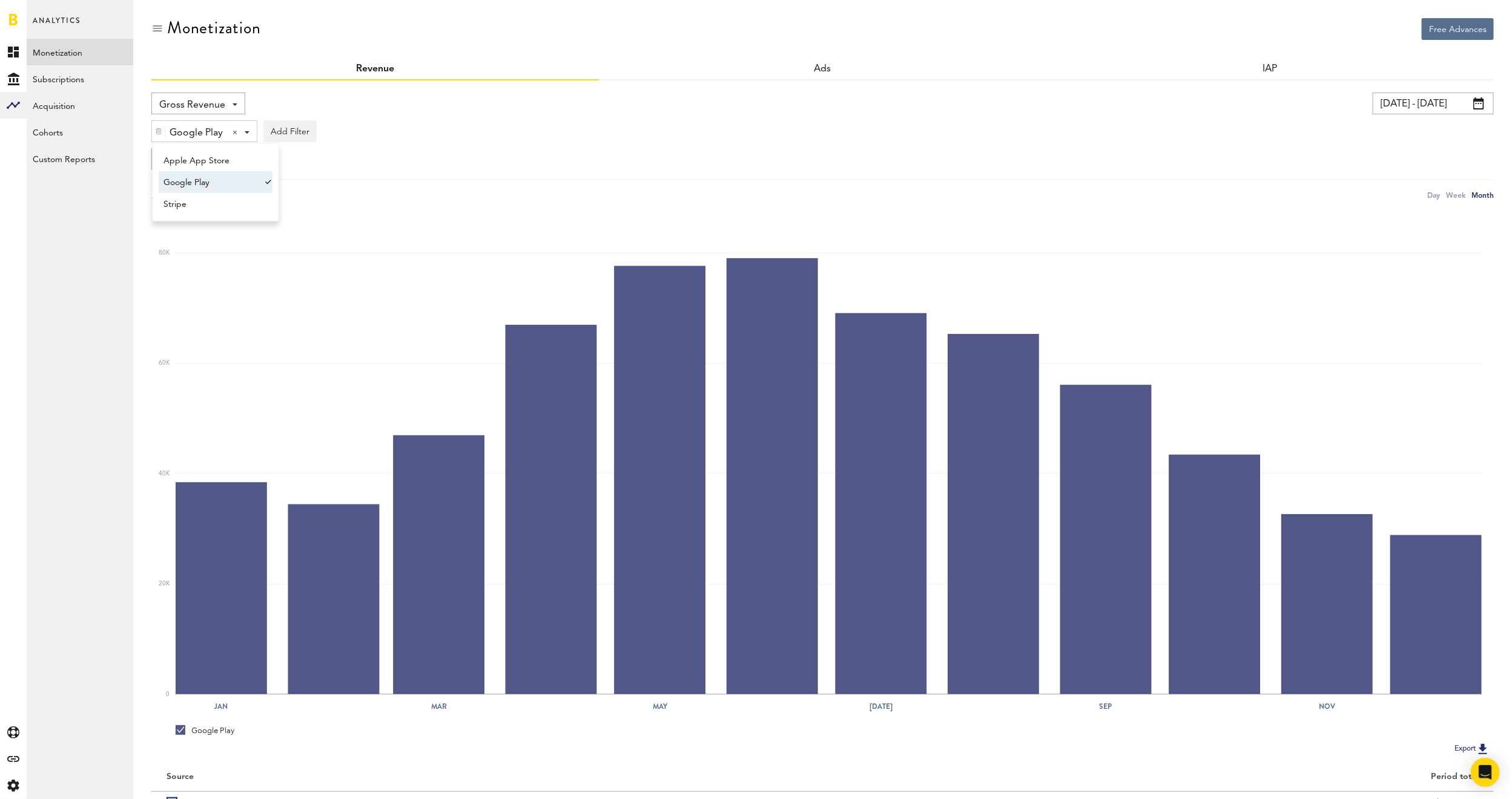
click at [381, 124] on div "Google Play Google Play Apple App Store Google Play Stripe Add Filter Platforms…" at bounding box center [822, 128] width 1342 height 28
click at [302, 131] on button "Add Filter" at bounding box center [290, 131] width 54 height 22
click at [297, 184] on li "Apps" at bounding box center [309, 185] width 77 height 22
click at [356, 136] on div "Apps - All Active Inactive CoachNow: Sports Coaching App Golfplan with [PERSON_…" at bounding box center [313, 132] width 97 height 22
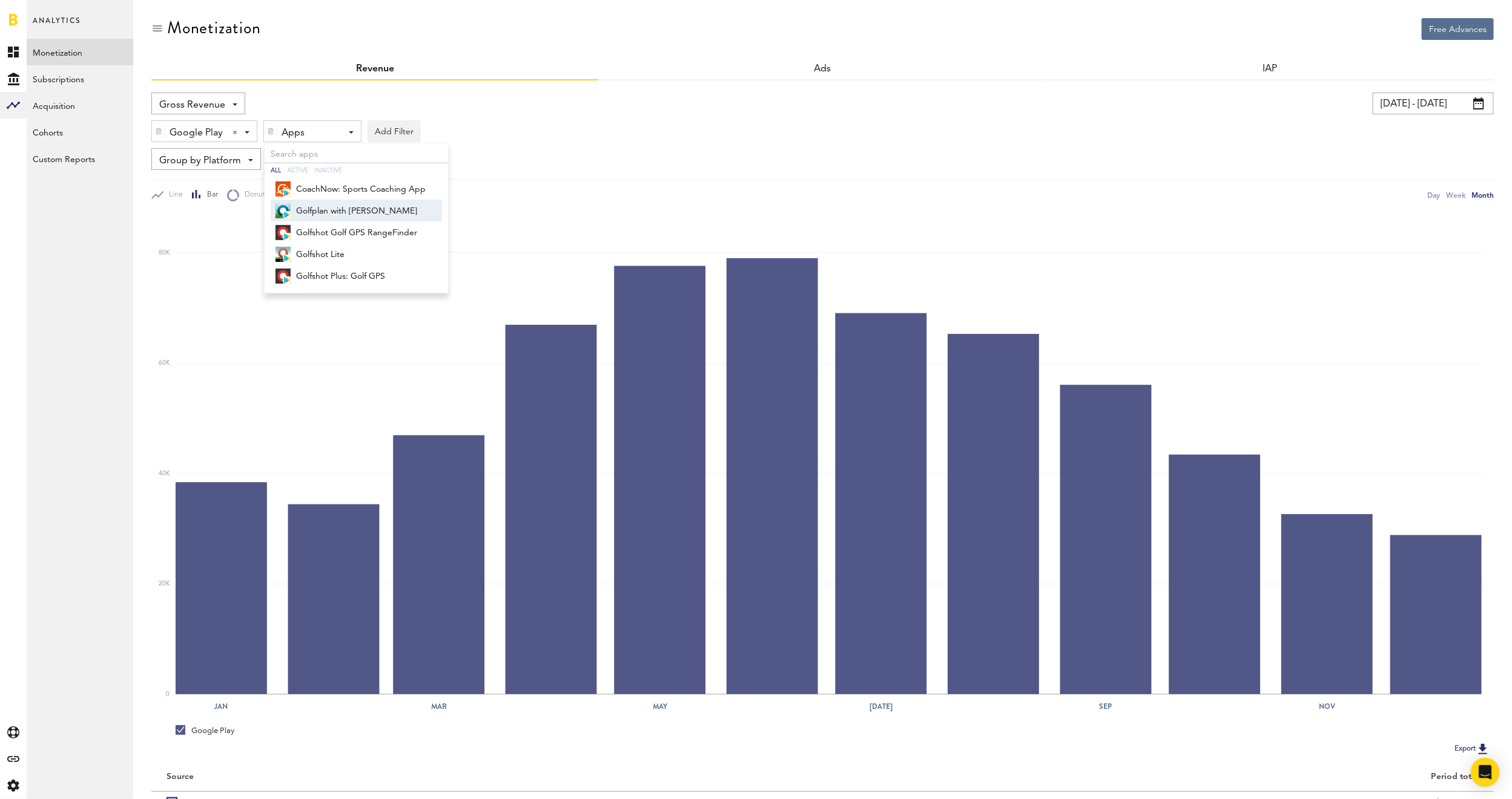
click at [365, 212] on span "Golfplan with [PERSON_NAME]" at bounding box center [360, 211] width 130 height 21
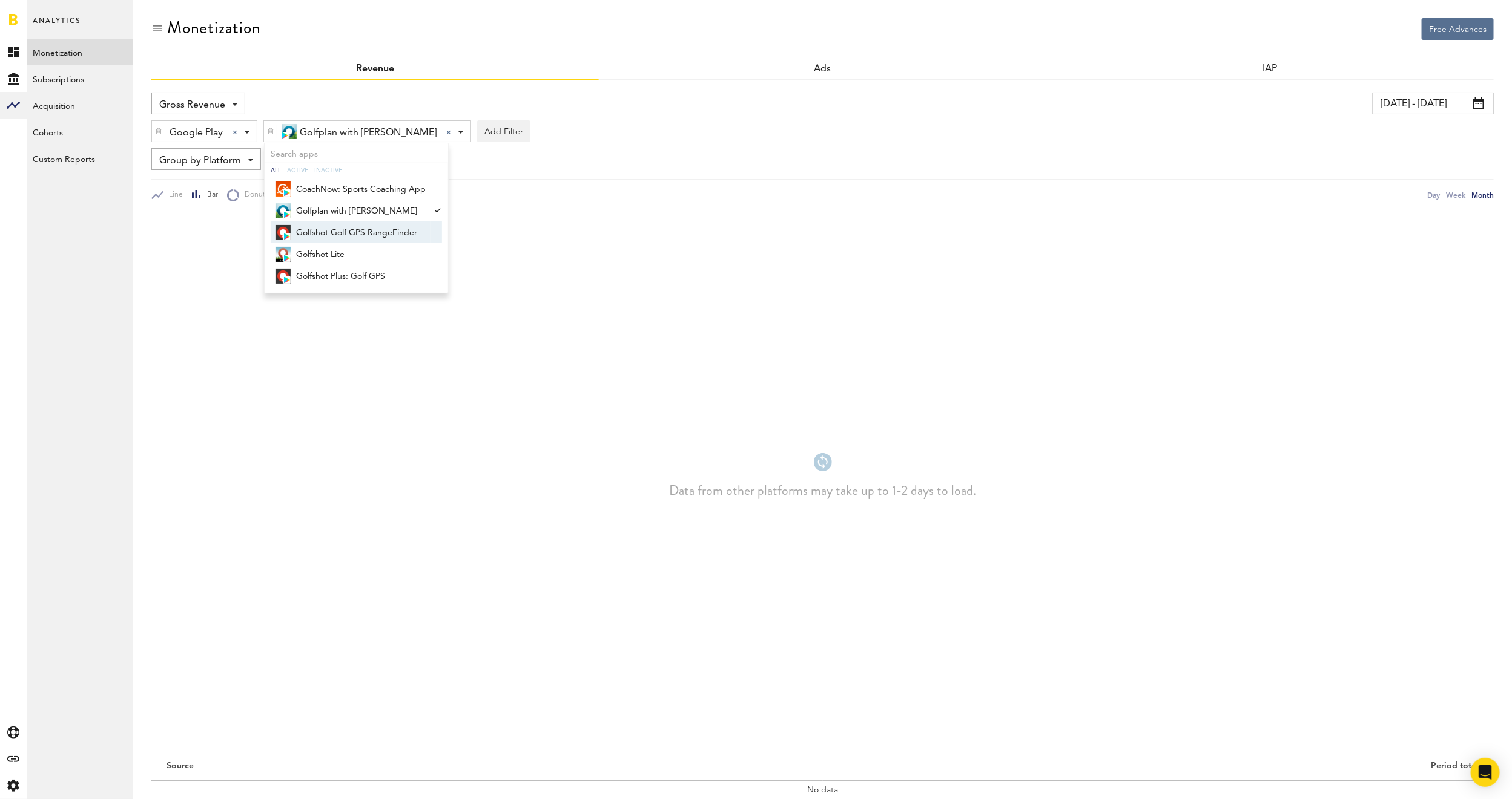
click at [360, 232] on span "Golfshot Golf GPS RangeFinder" at bounding box center [360, 232] width 130 height 21
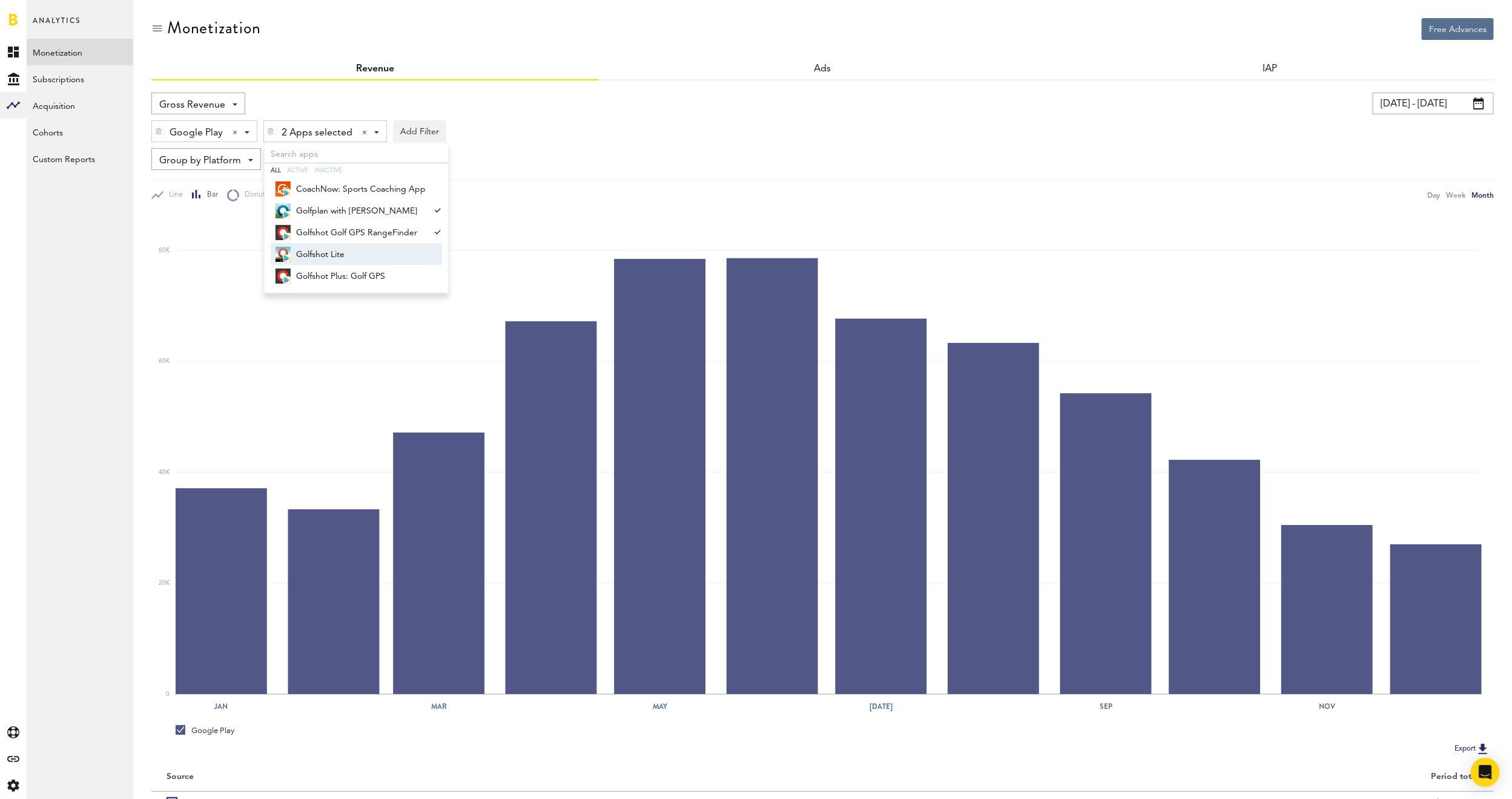
click at [356, 262] on span "Golfshot Lite" at bounding box center [360, 254] width 130 height 21
click at [353, 278] on span "Golfshot Plus: Golf GPS" at bounding box center [360, 277] width 130 height 21
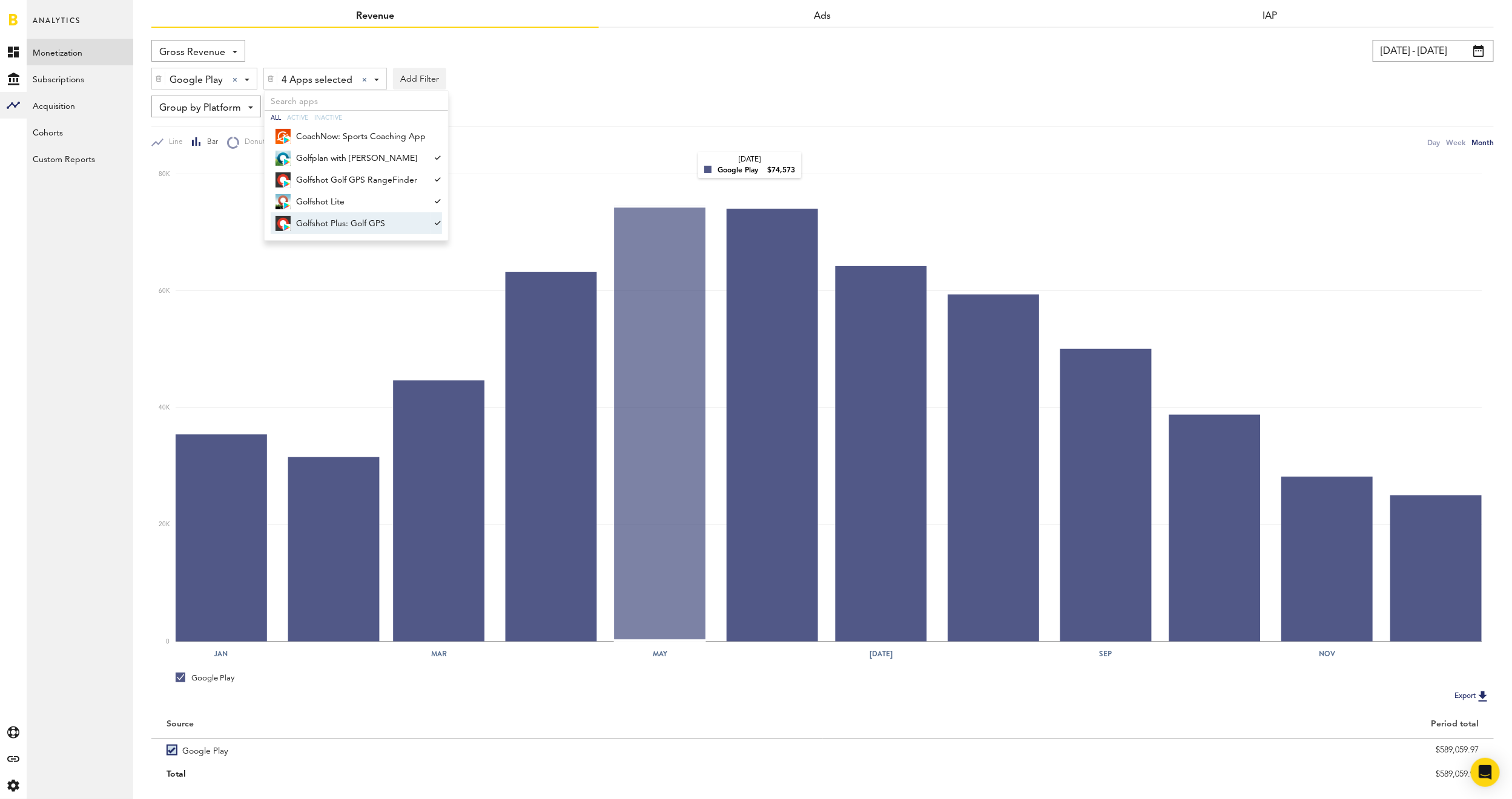
scroll to position [80, 0]
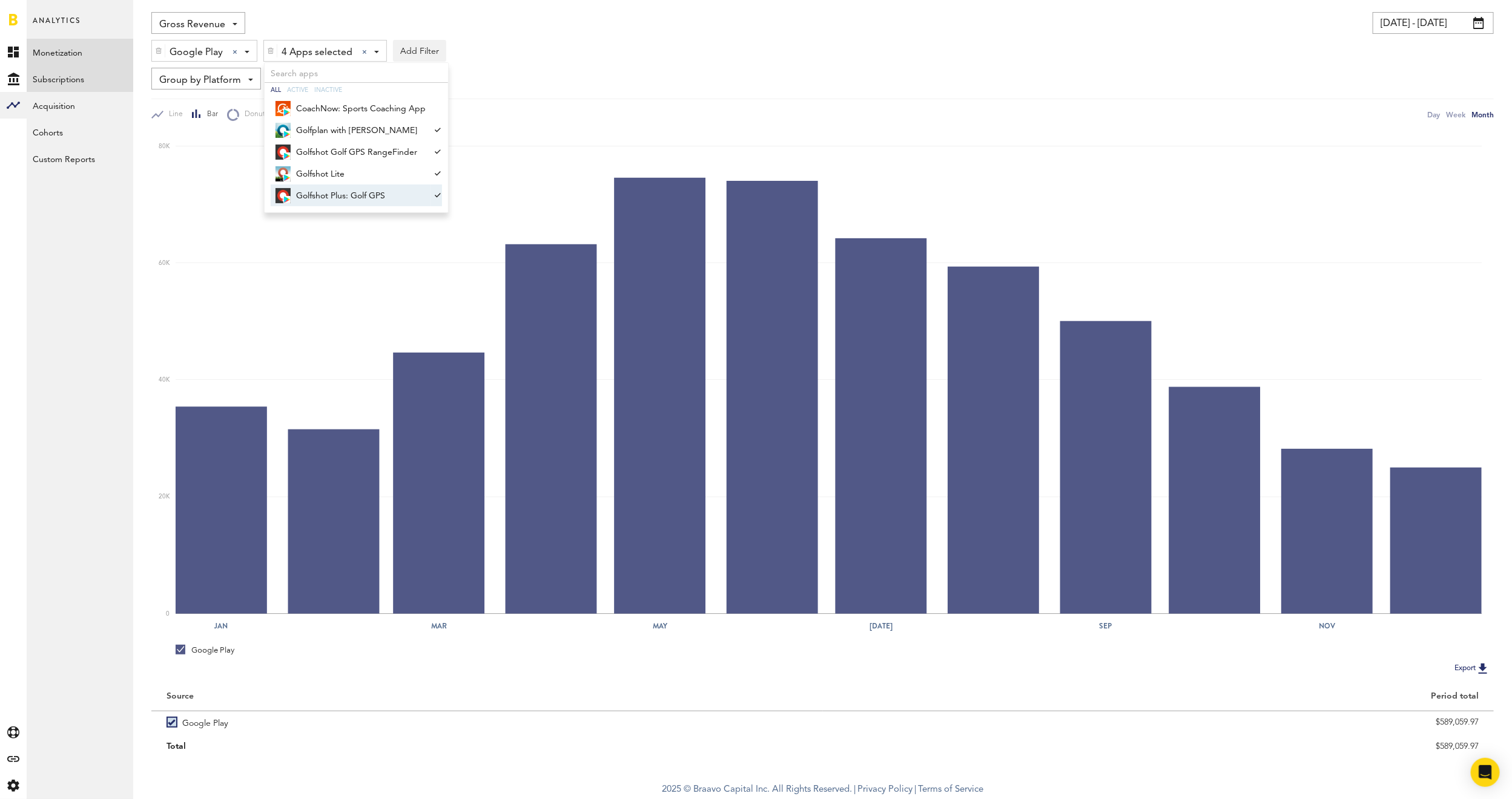
click at [95, 80] on link "Subscriptions" at bounding box center [79, 79] width 106 height 27
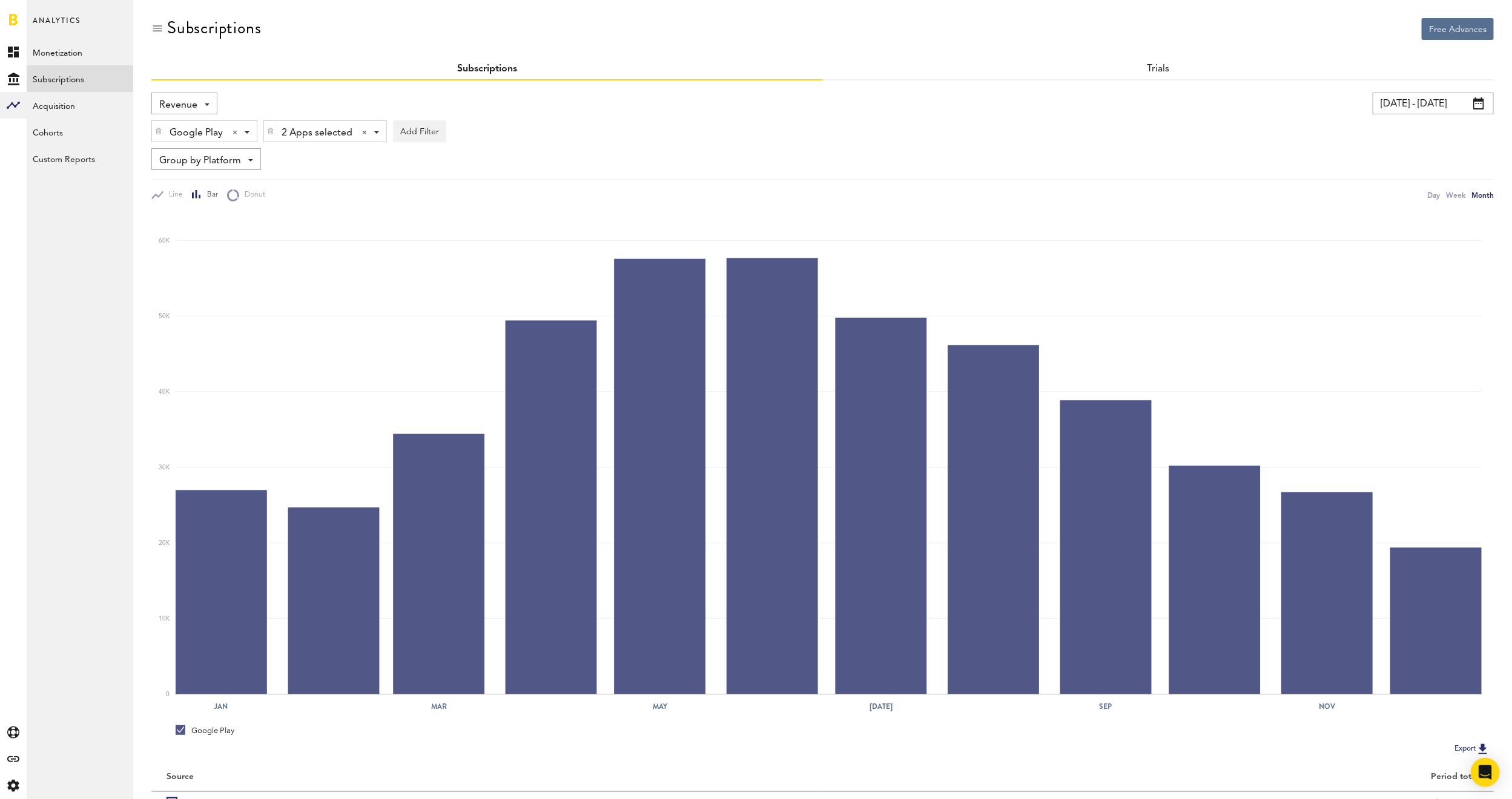
click at [207, 100] on div "Revenue Revenue MRR Actives Trial Status Billing Retries New Subscriptions Rene…" at bounding box center [184, 104] width 66 height 22
click at [97, 76] on link "Subscriptions" at bounding box center [79, 79] width 106 height 27
click at [268, 128] on img at bounding box center [270, 131] width 8 height 8
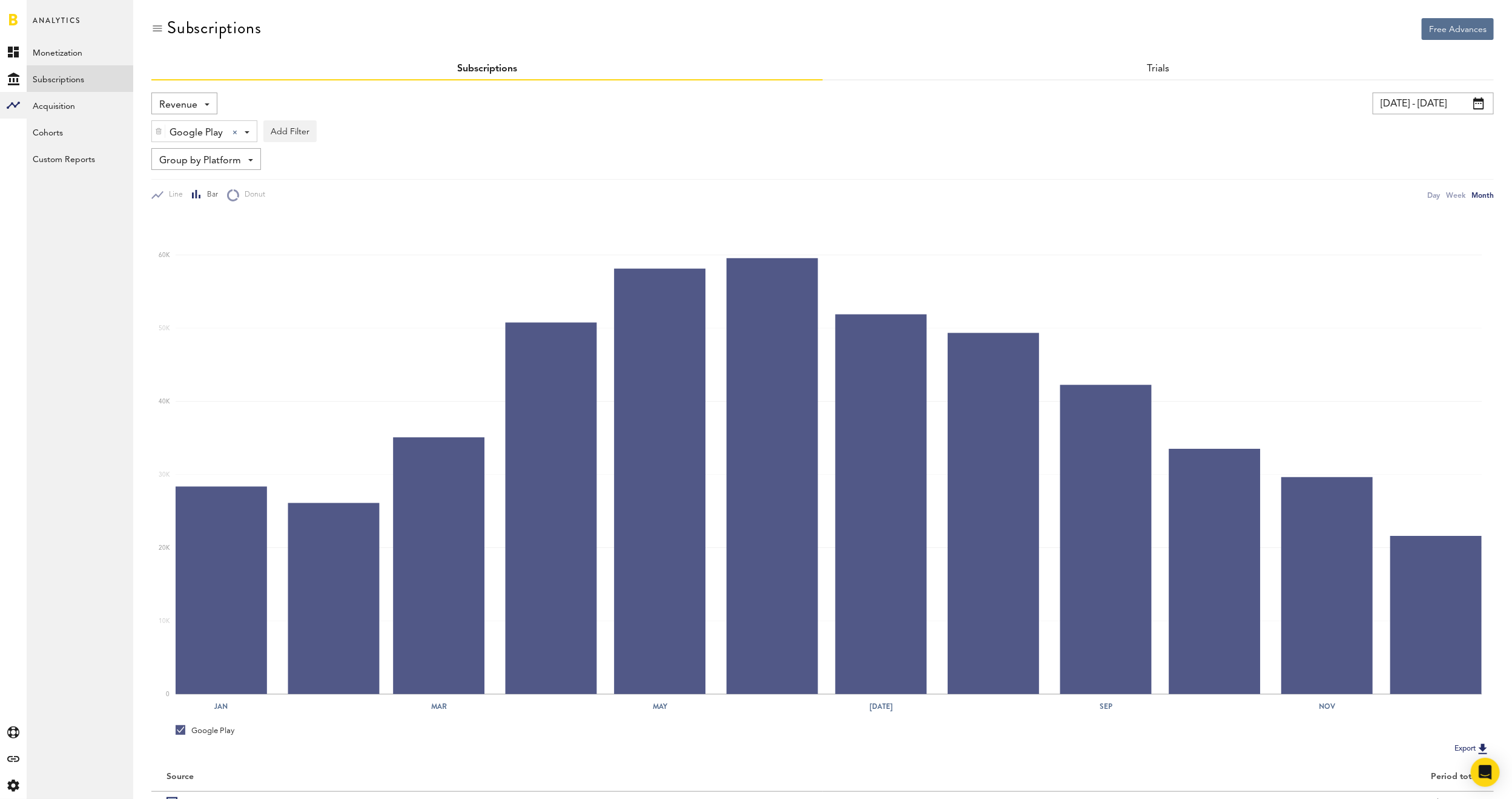
click at [235, 133] on div at bounding box center [235, 133] width 5 height 5
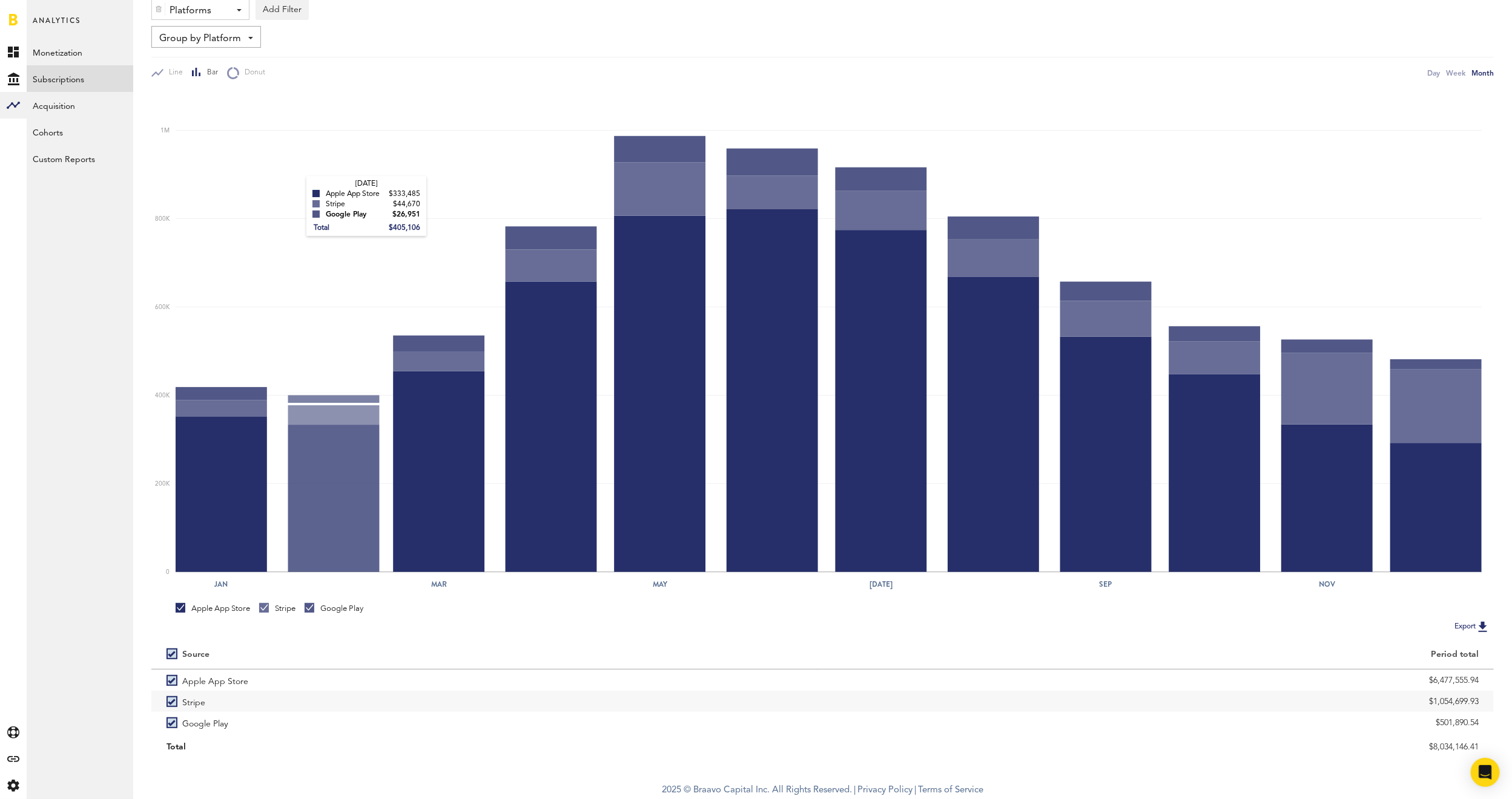
scroll to position [124, 0]
